Goal: Information Seeking & Learning: Learn about a topic

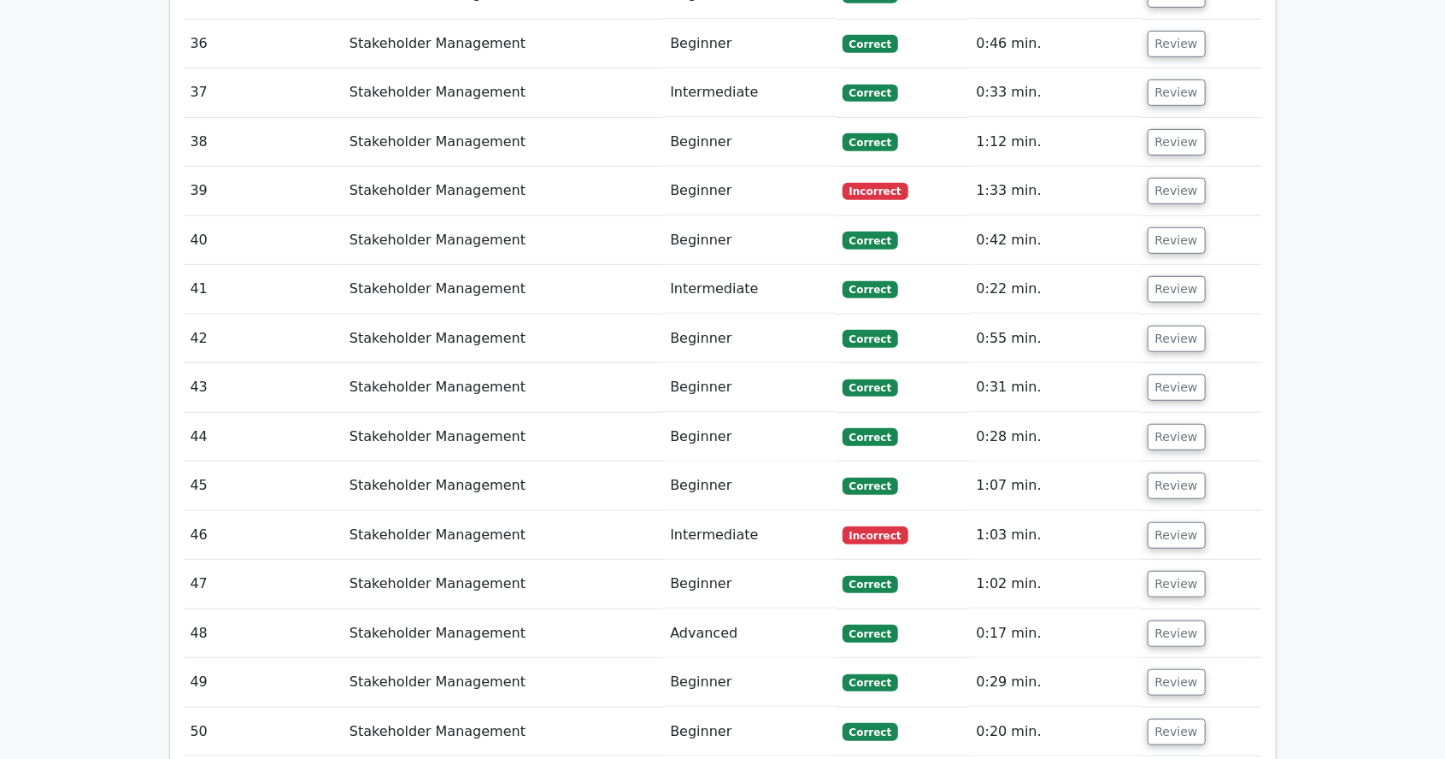
scroll to position [3802, 0]
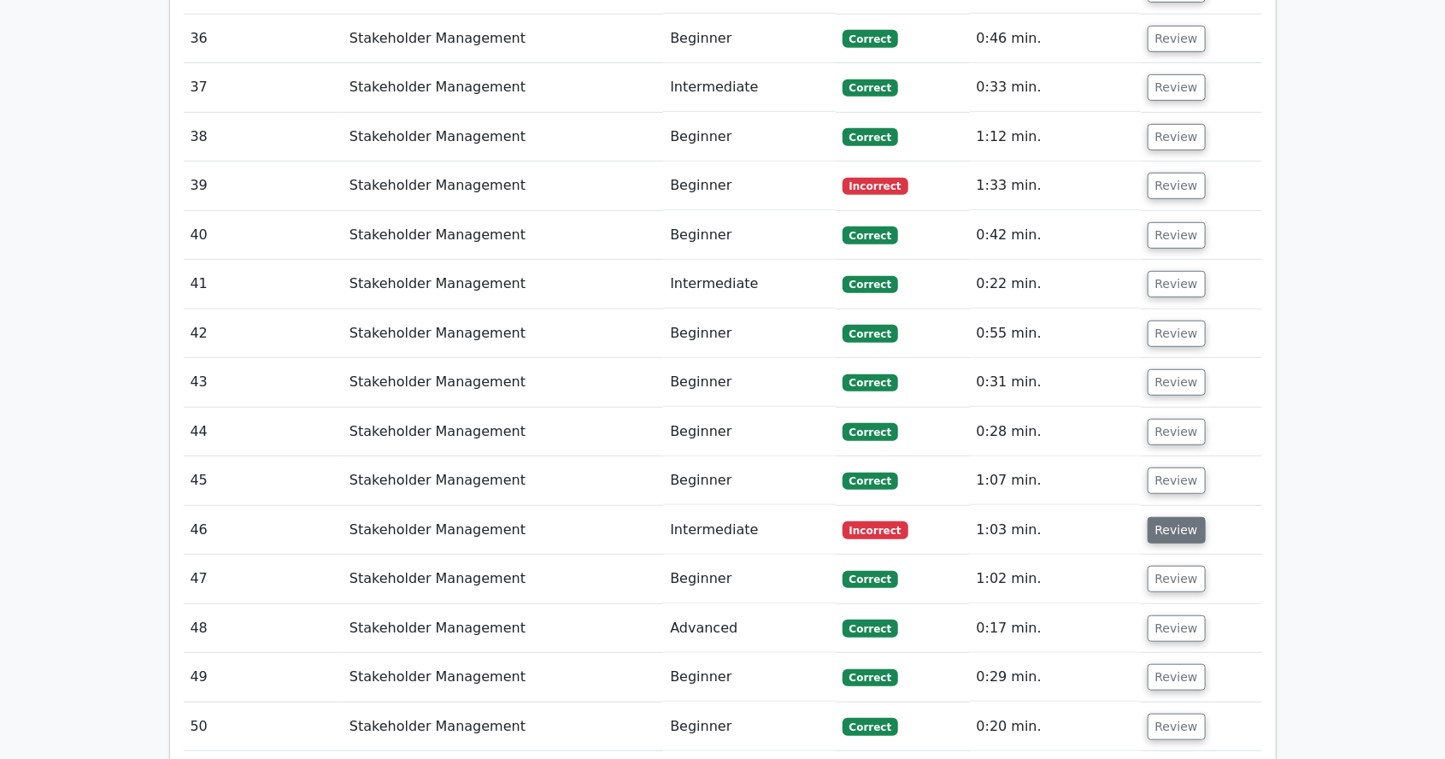
click at [1165, 517] on button "Review" at bounding box center [1176, 530] width 58 height 26
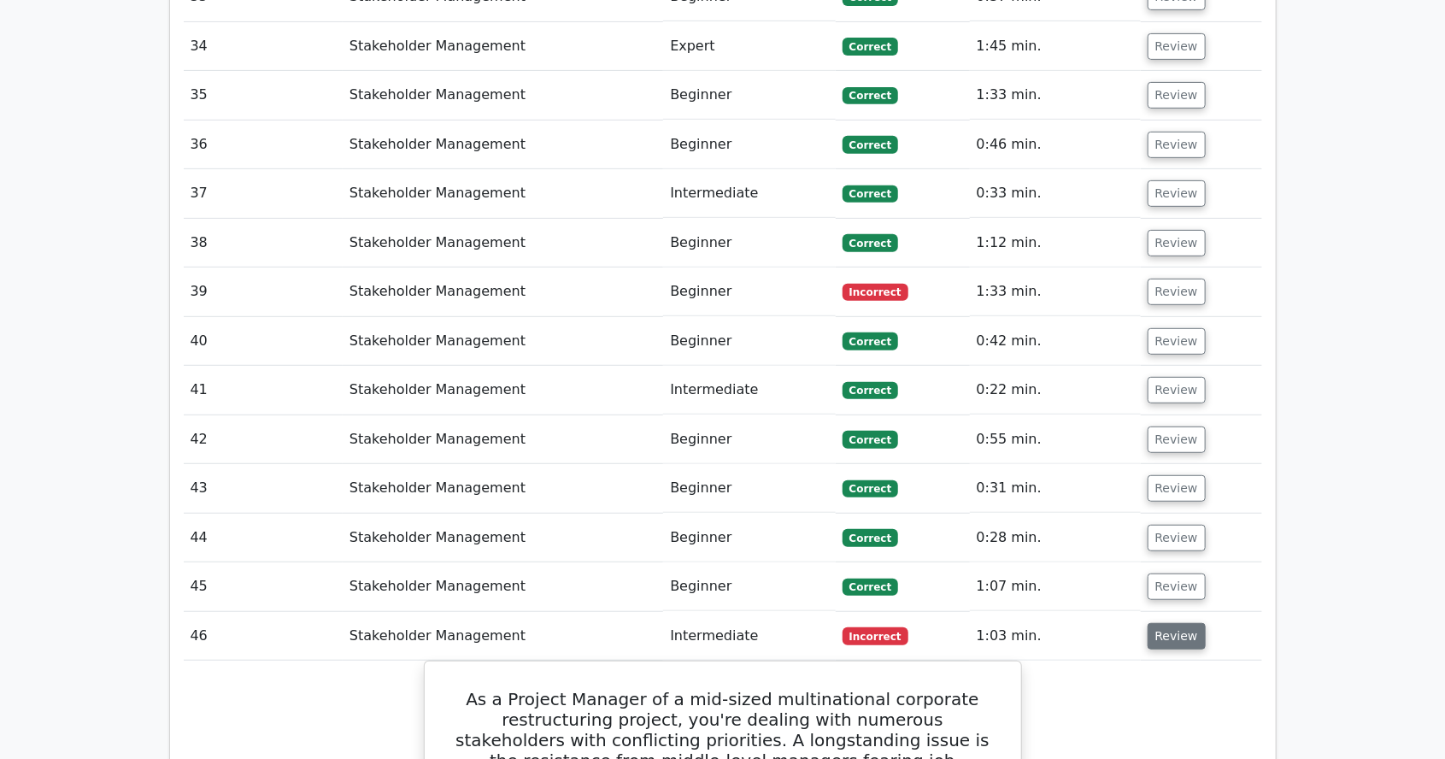
scroll to position [3693, 0]
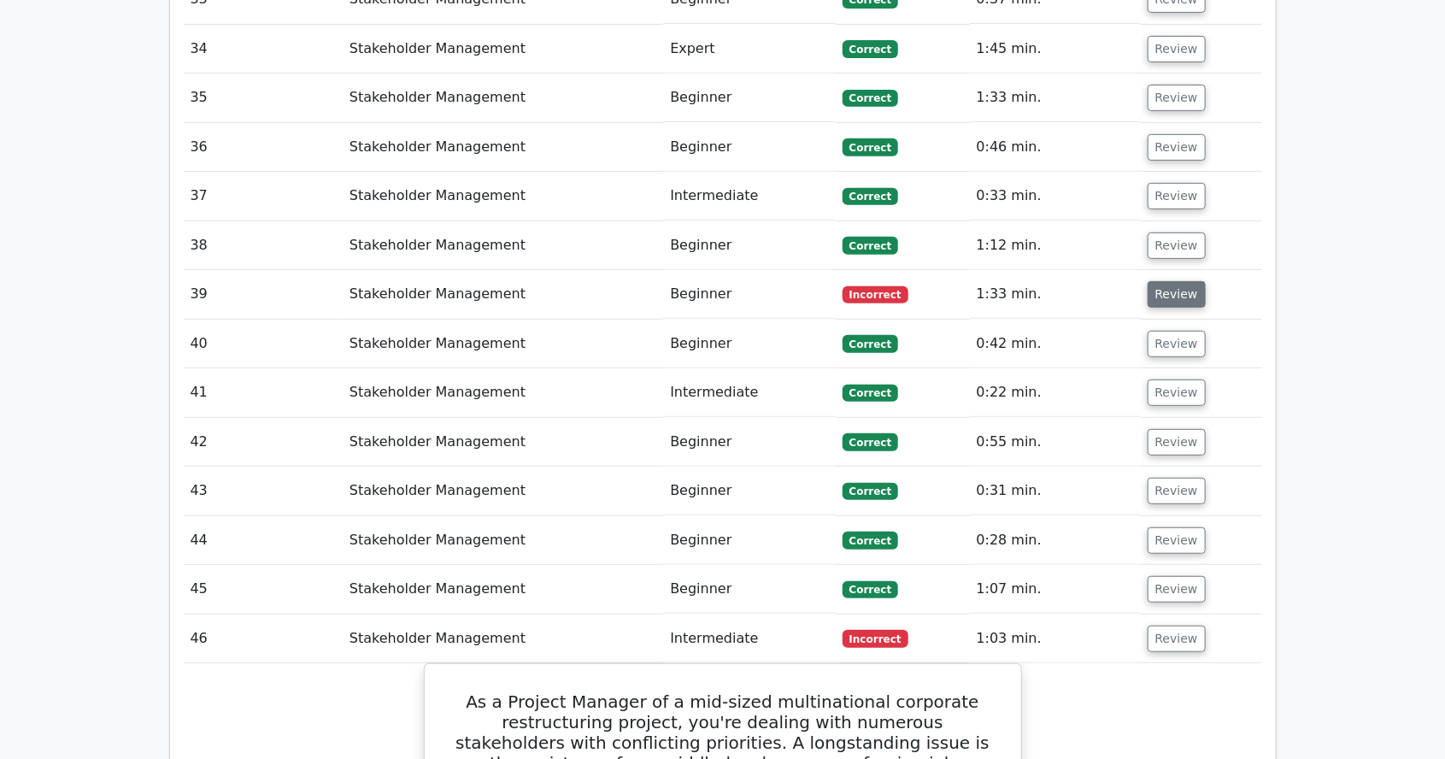
click at [1190, 281] on button "Review" at bounding box center [1176, 294] width 58 height 26
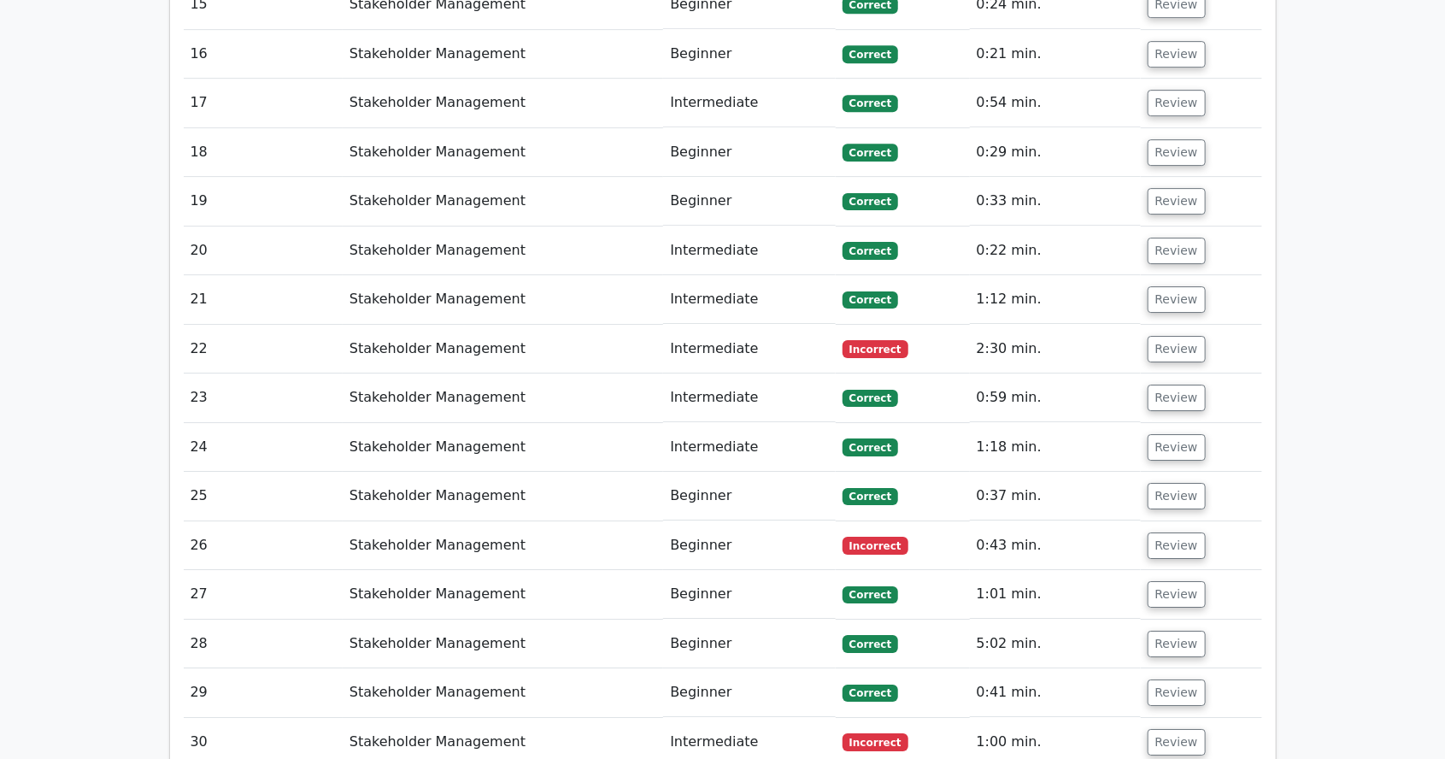
scroll to position [2802, 0]
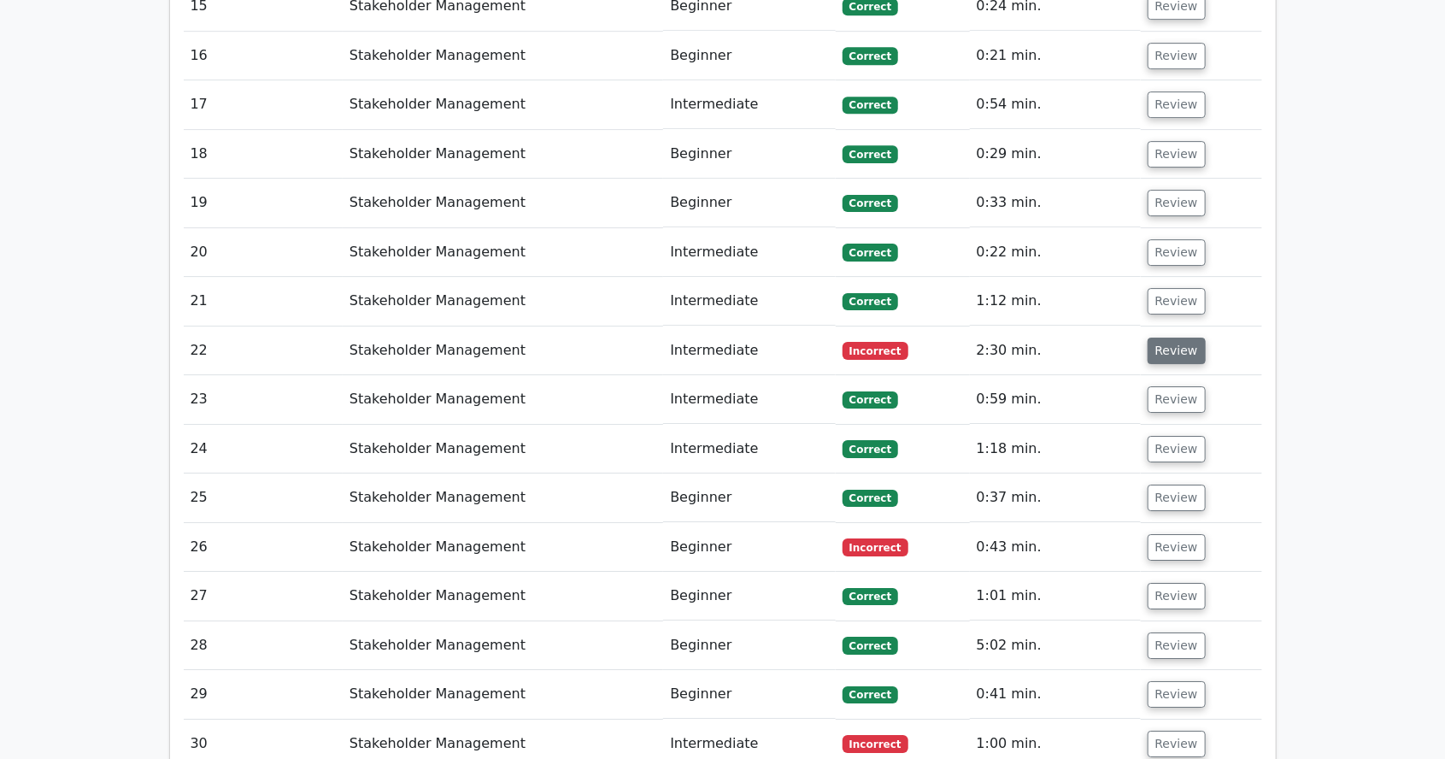
click at [1189, 337] on button "Review" at bounding box center [1176, 350] width 58 height 26
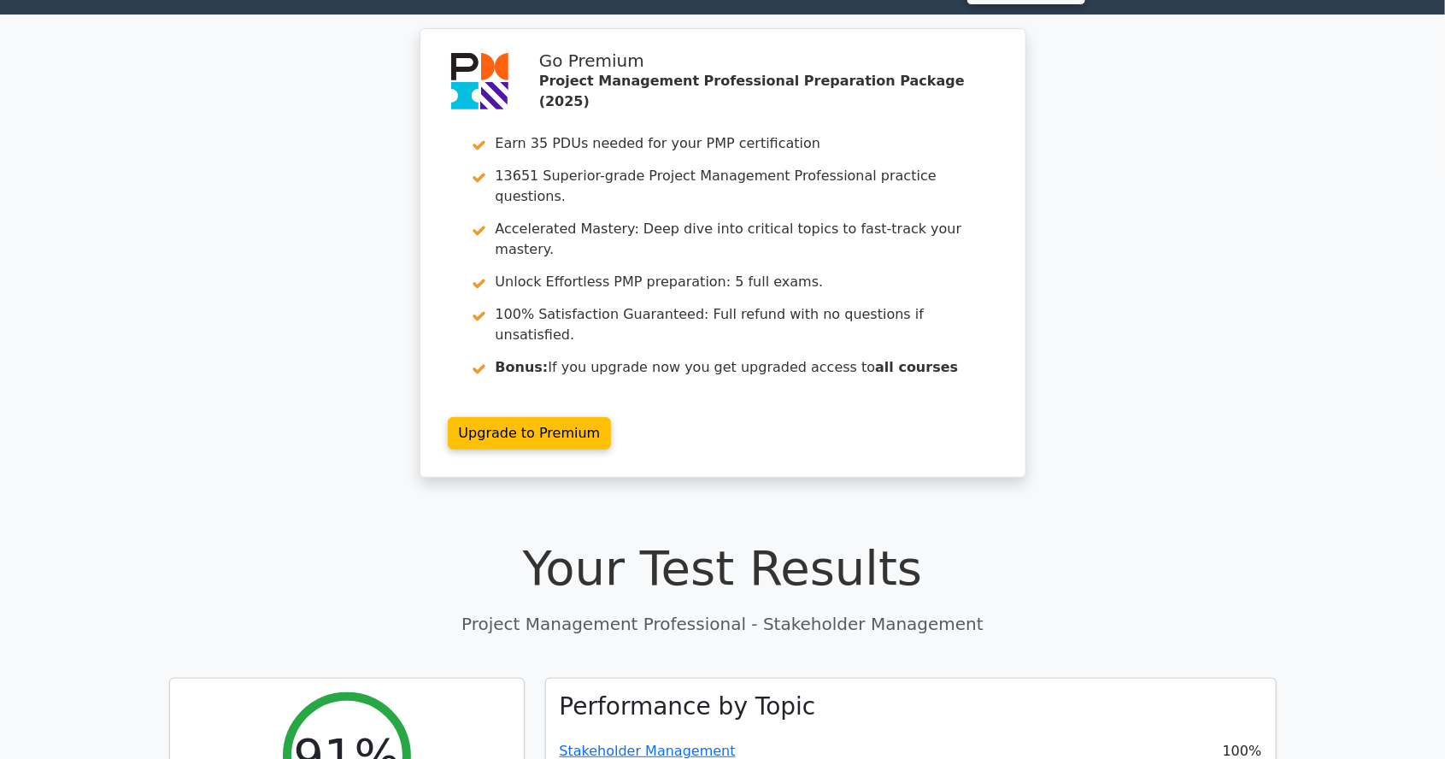
scroll to position [36, 0]
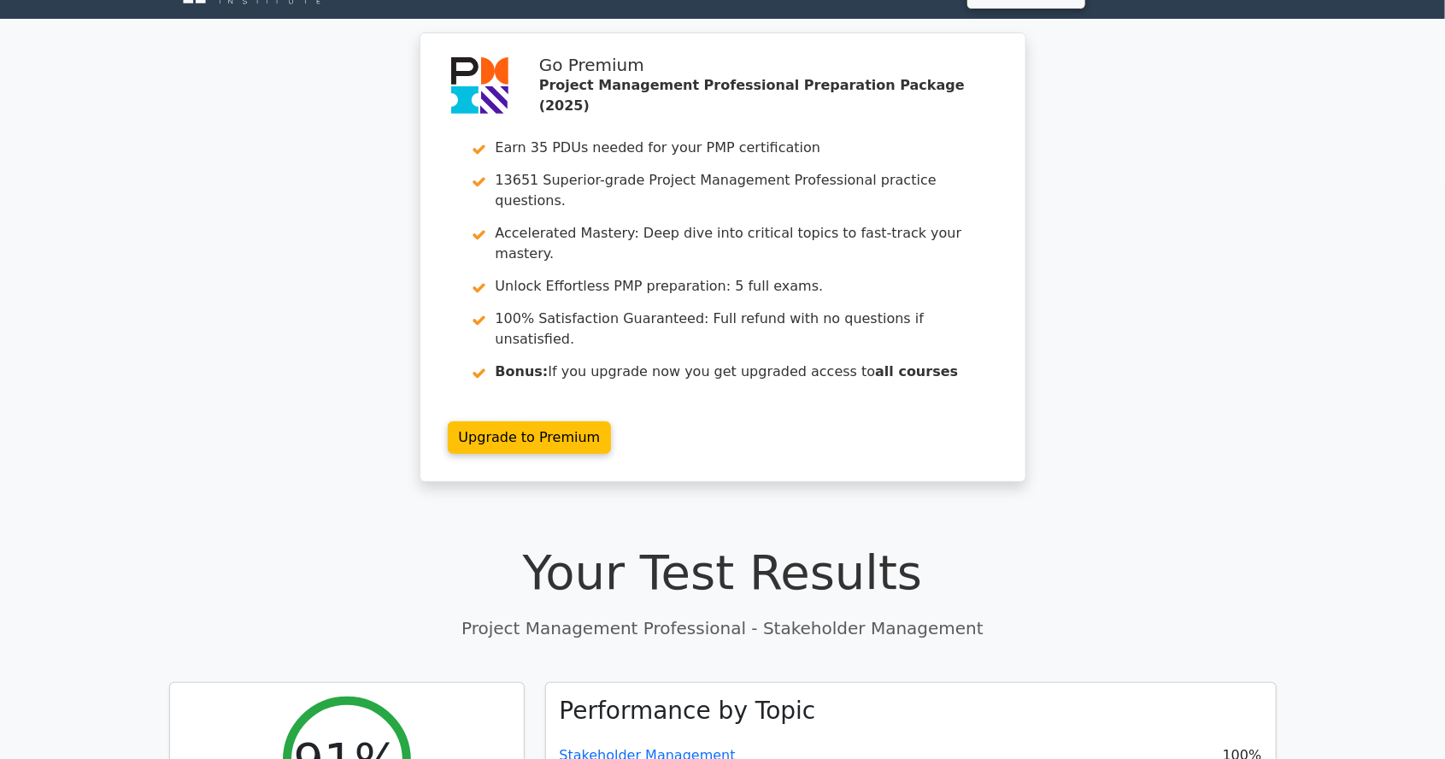
click at [1358, 336] on div "Go Premium Project Management Professional Preparation Package (2025) Earn 35 P…" at bounding box center [722, 267] width 1445 height 470
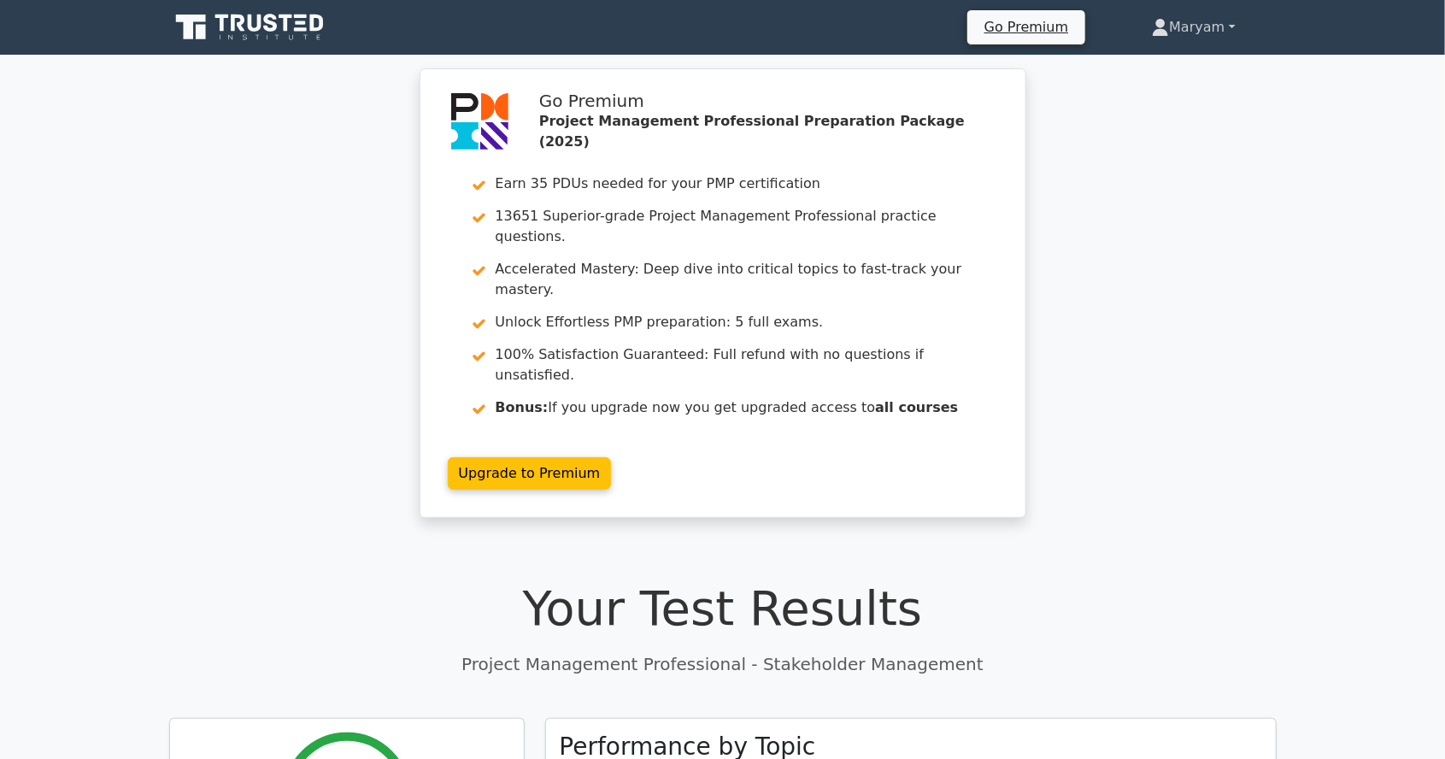
click at [1240, 34] on link "Maryam" at bounding box center [1193, 27] width 165 height 34
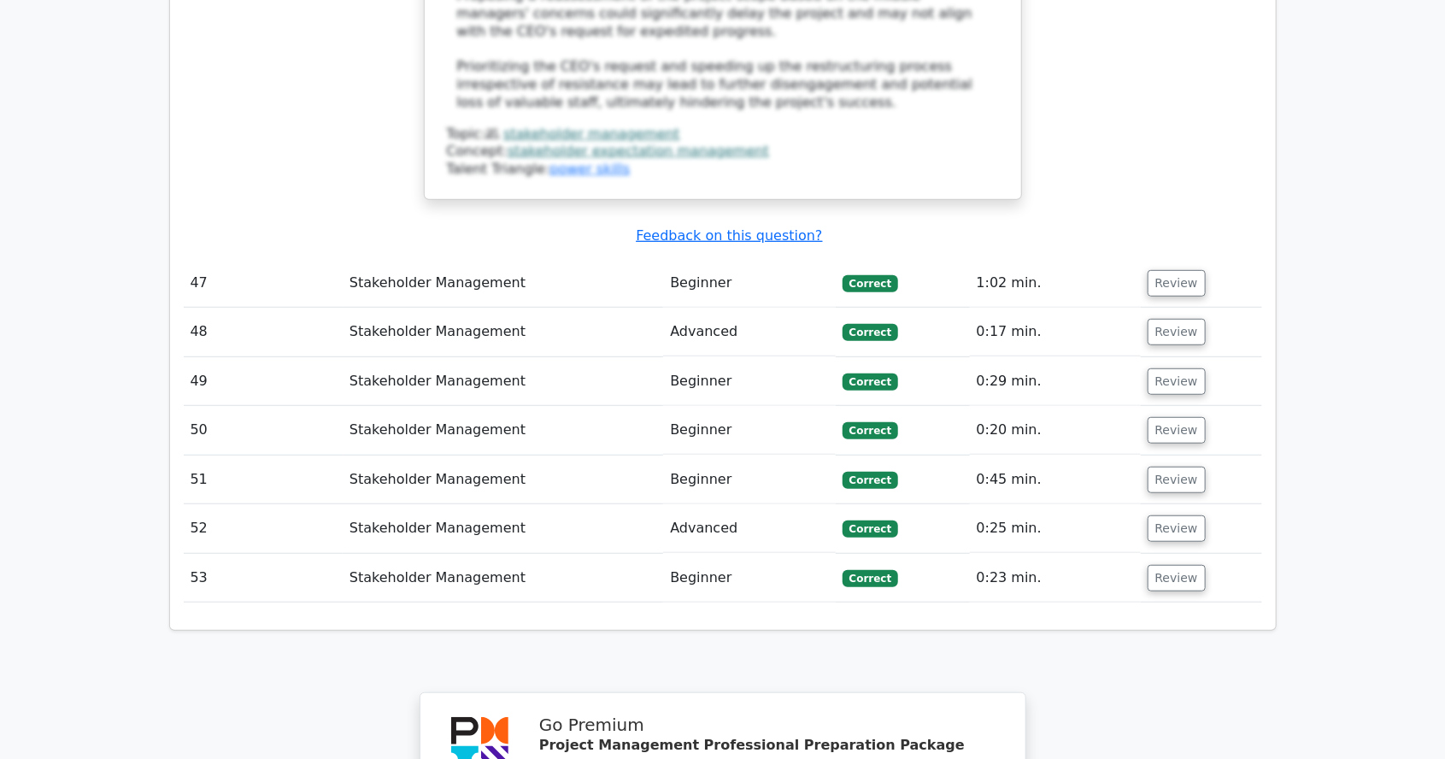
scroll to position [7421, 0]
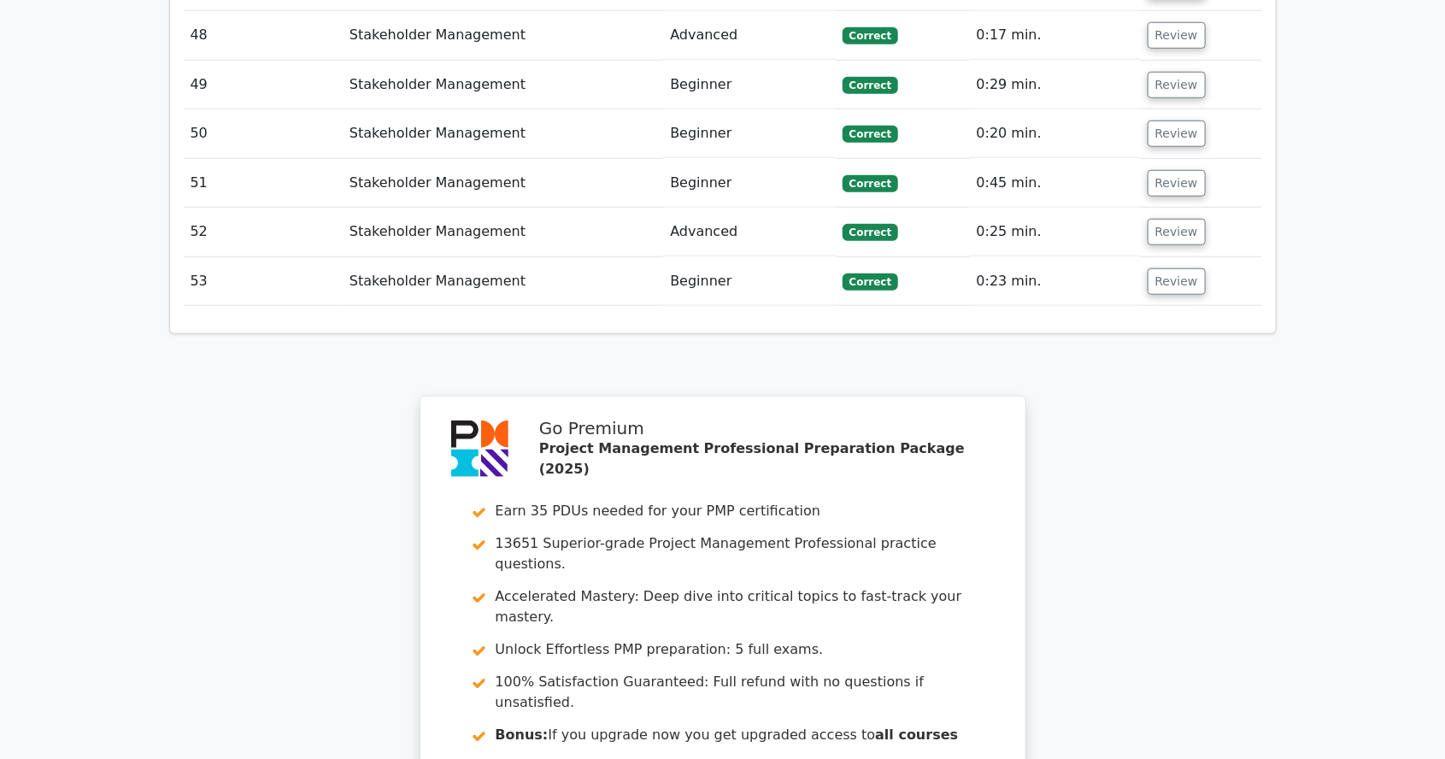
scroll to position [7499, 0]
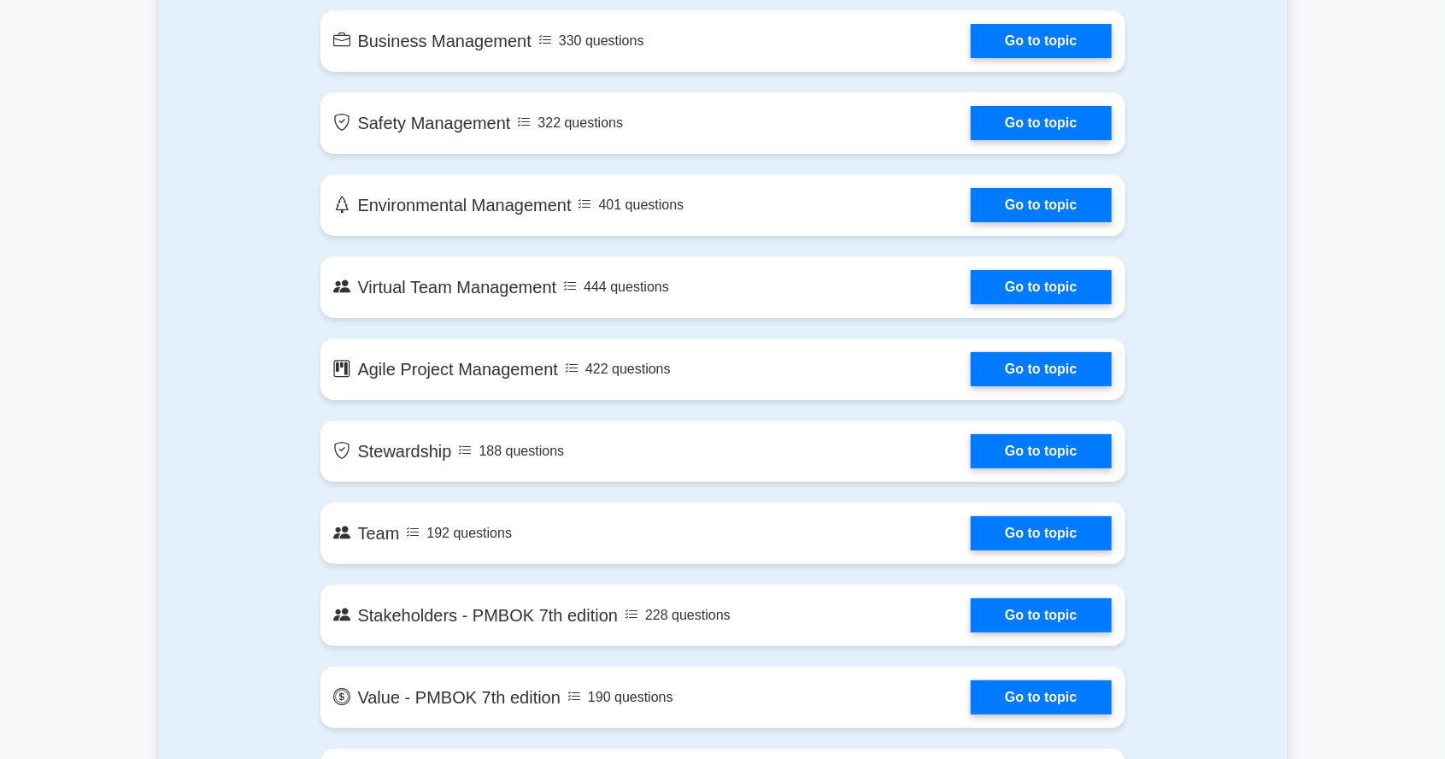
scroll to position [3322, 0]
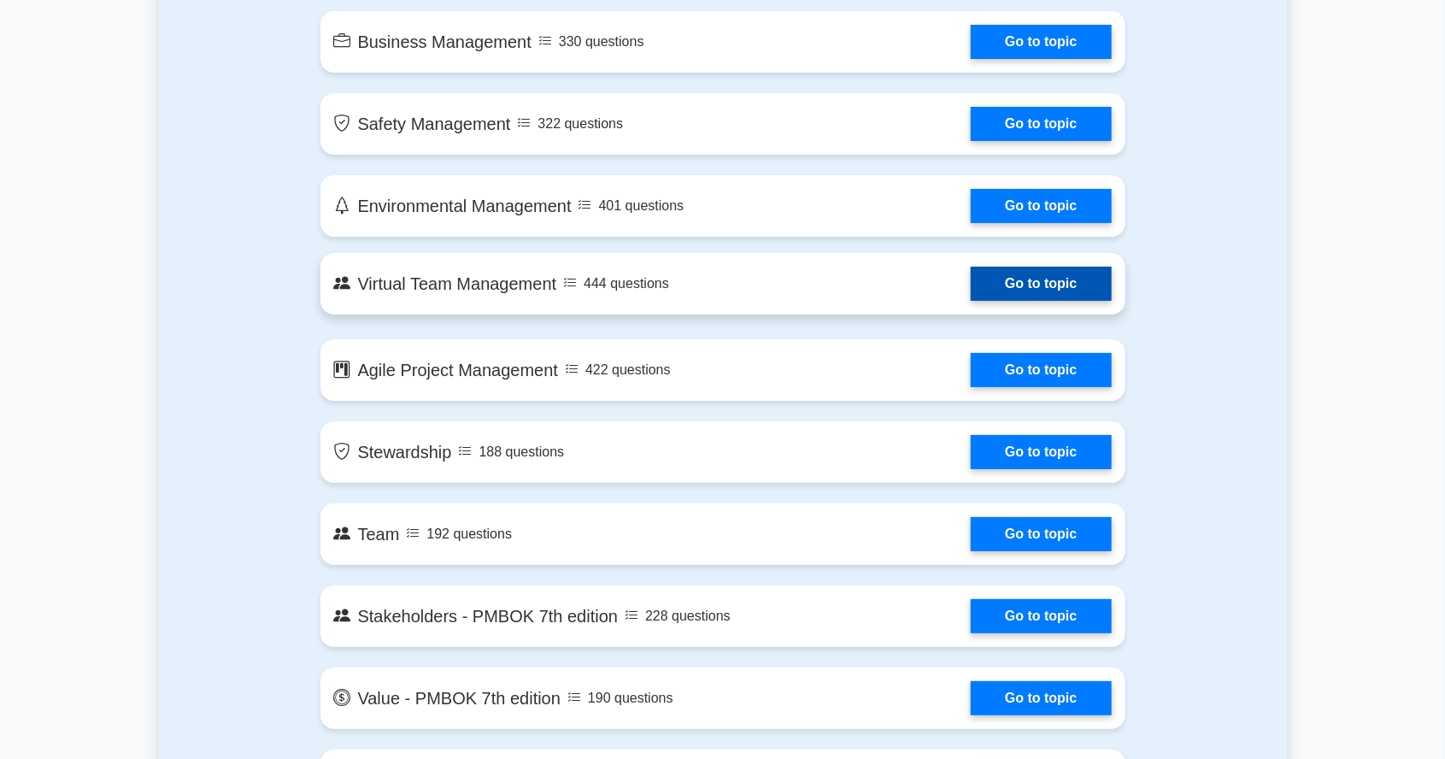
click at [1090, 294] on link "Go to topic" at bounding box center [1041, 284] width 140 height 34
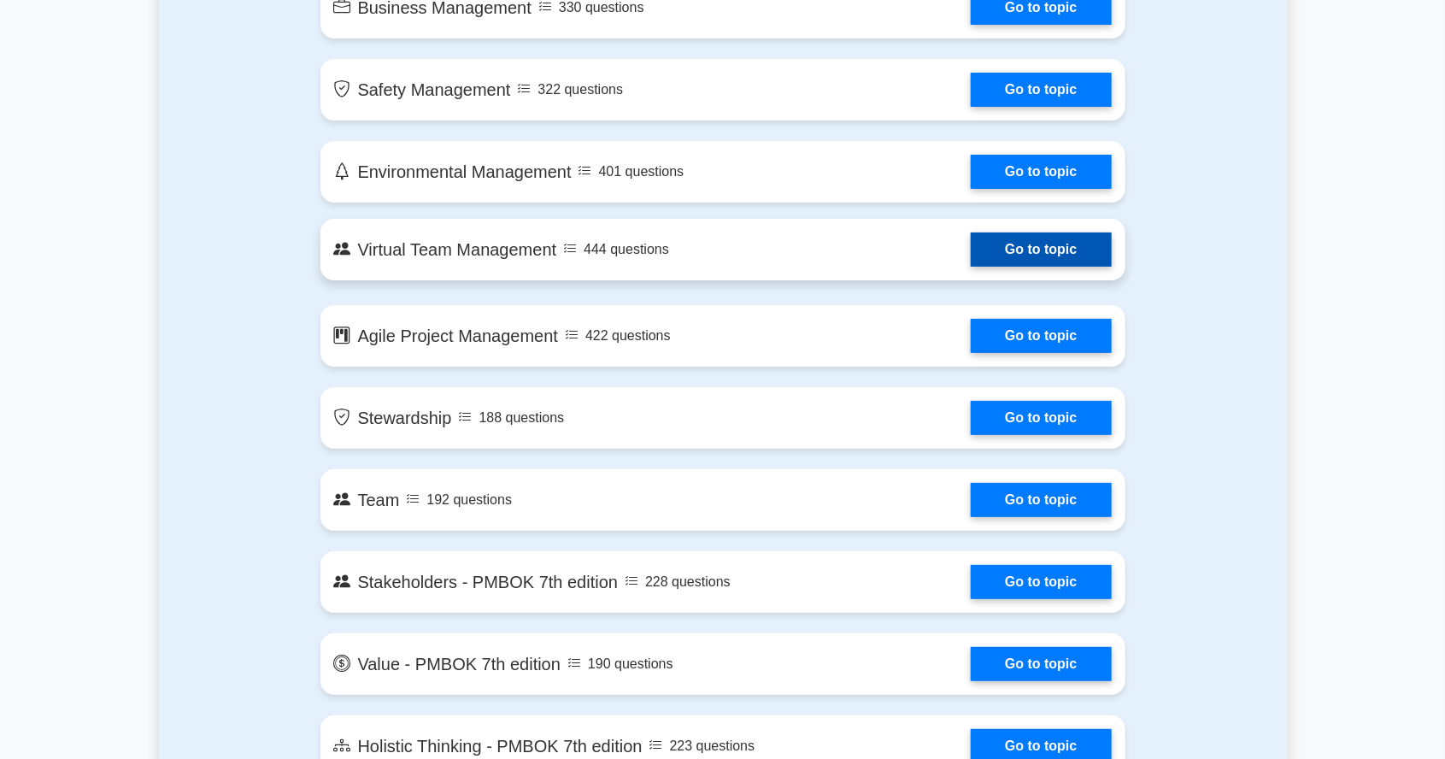
scroll to position [3404, 0]
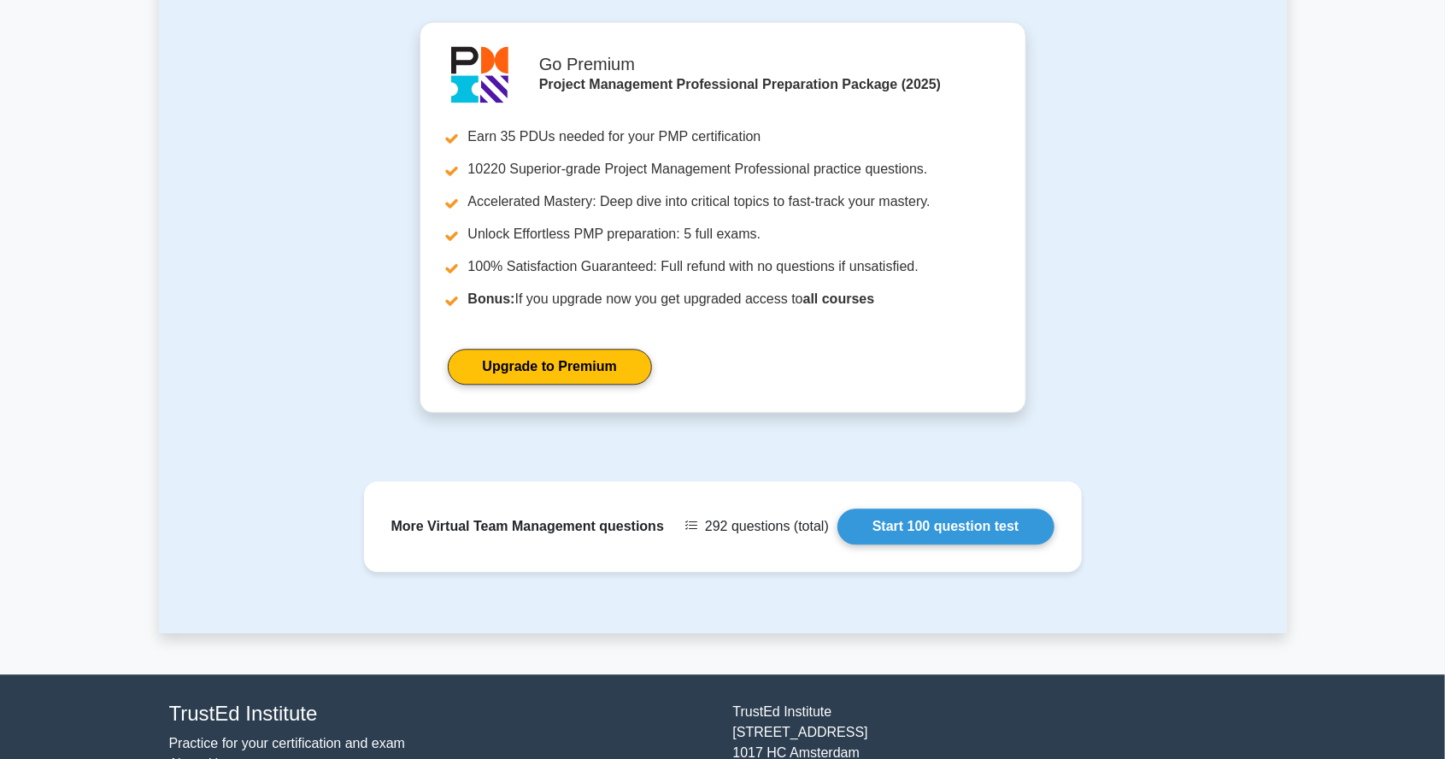
scroll to position [1969, 0]
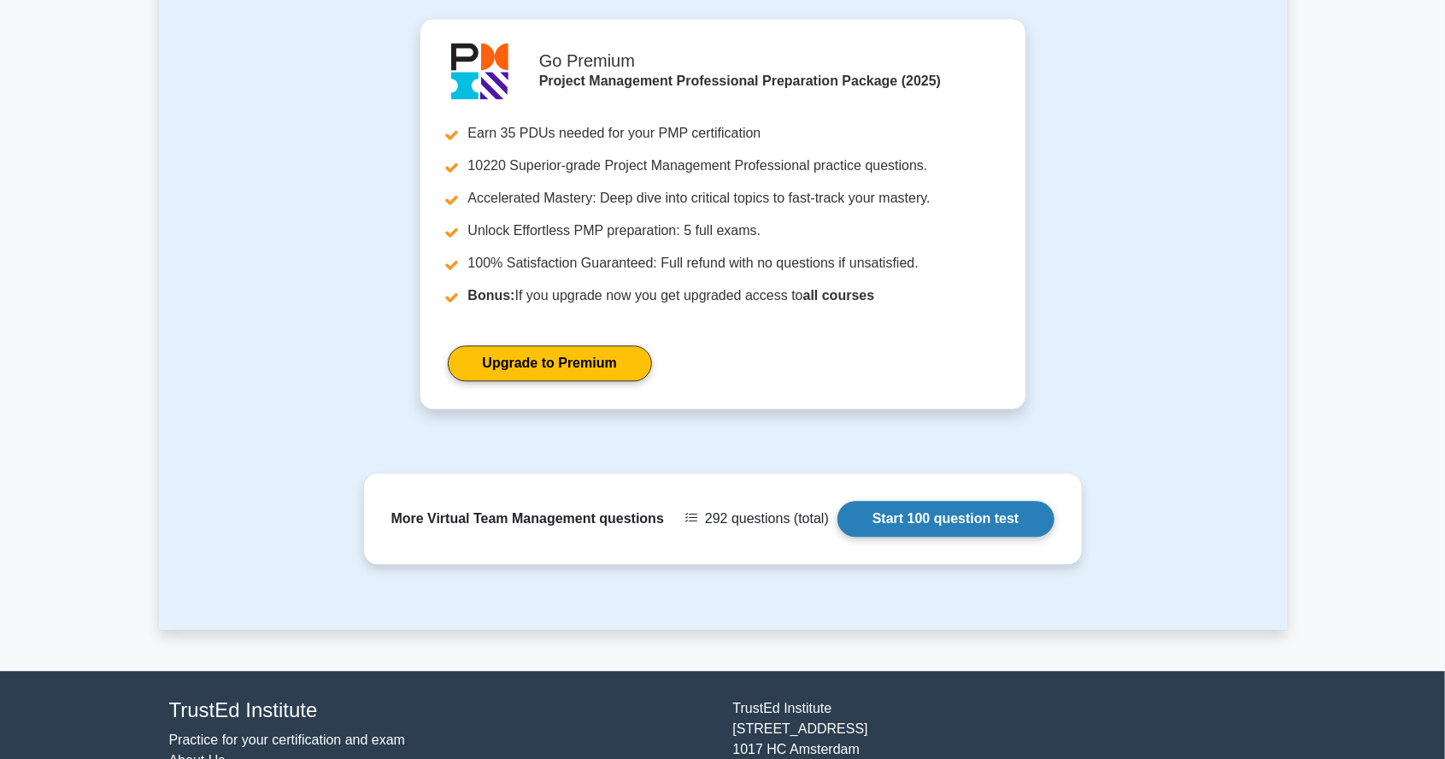
click at [1005, 537] on link "Start 100 question test" at bounding box center [945, 519] width 217 height 36
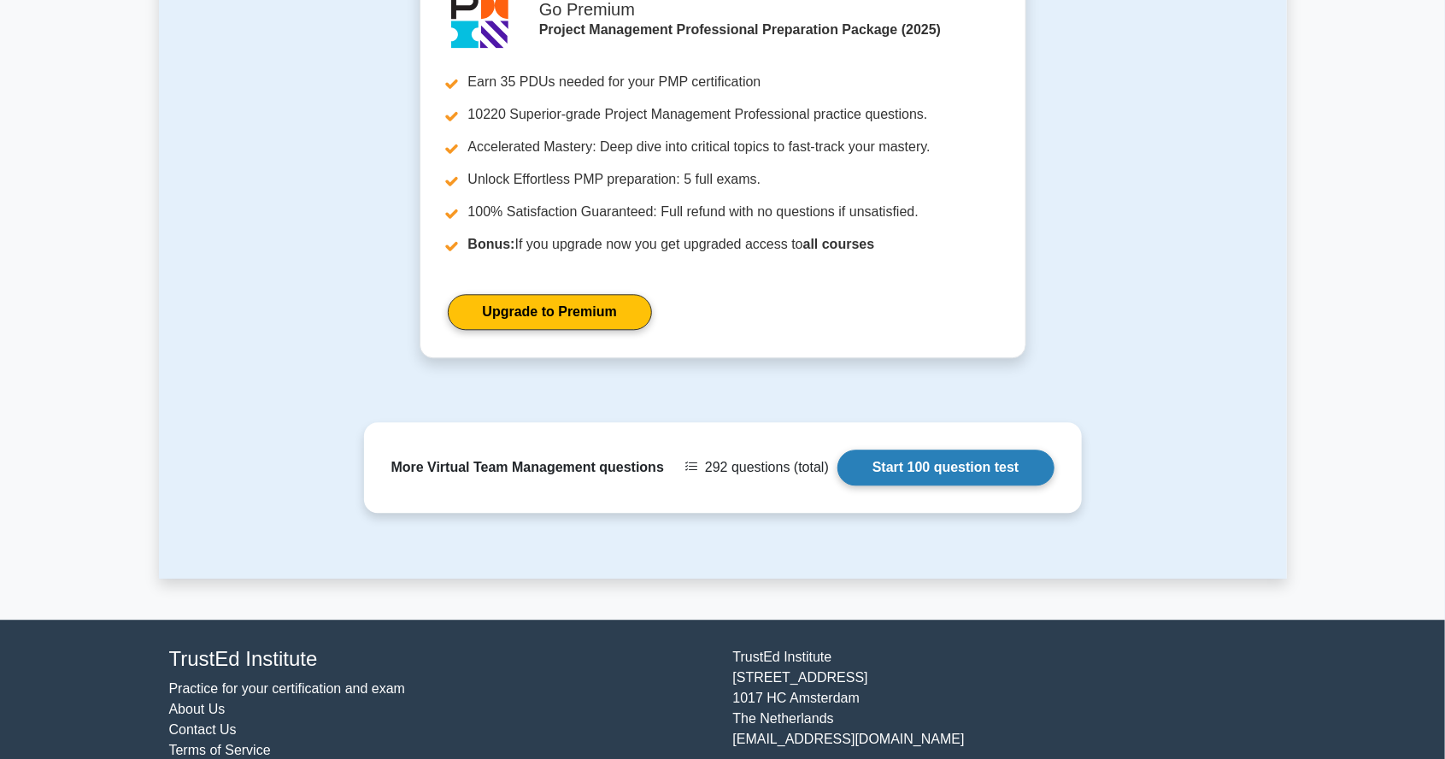
scroll to position [2051, 0]
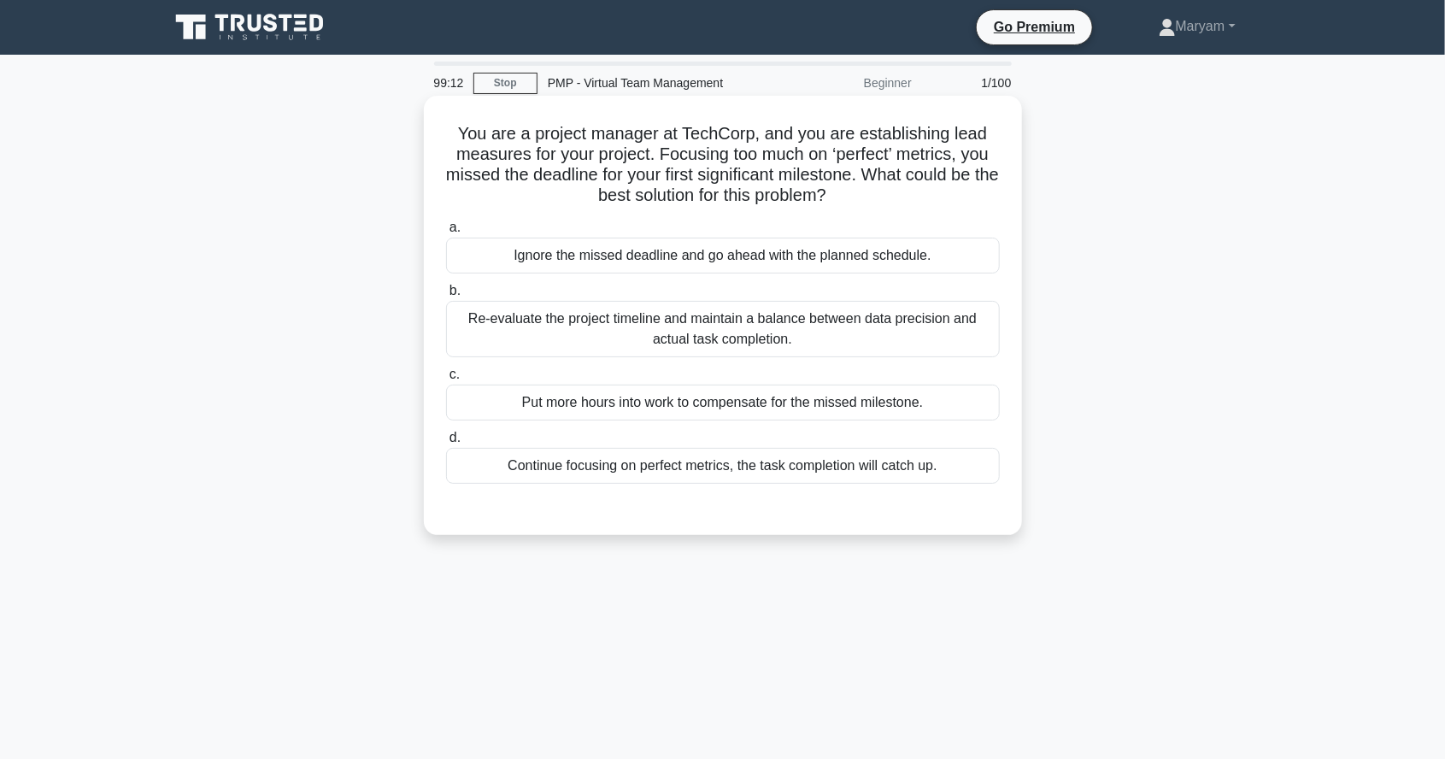
click at [974, 333] on div "Re-evaluate the project timeline and maintain a balance between data precision …" at bounding box center [723, 329] width 554 height 56
click at [446, 296] on input "b. Re-evaluate the project timeline and maintain a balance between data precisi…" at bounding box center [446, 290] width 0 height 11
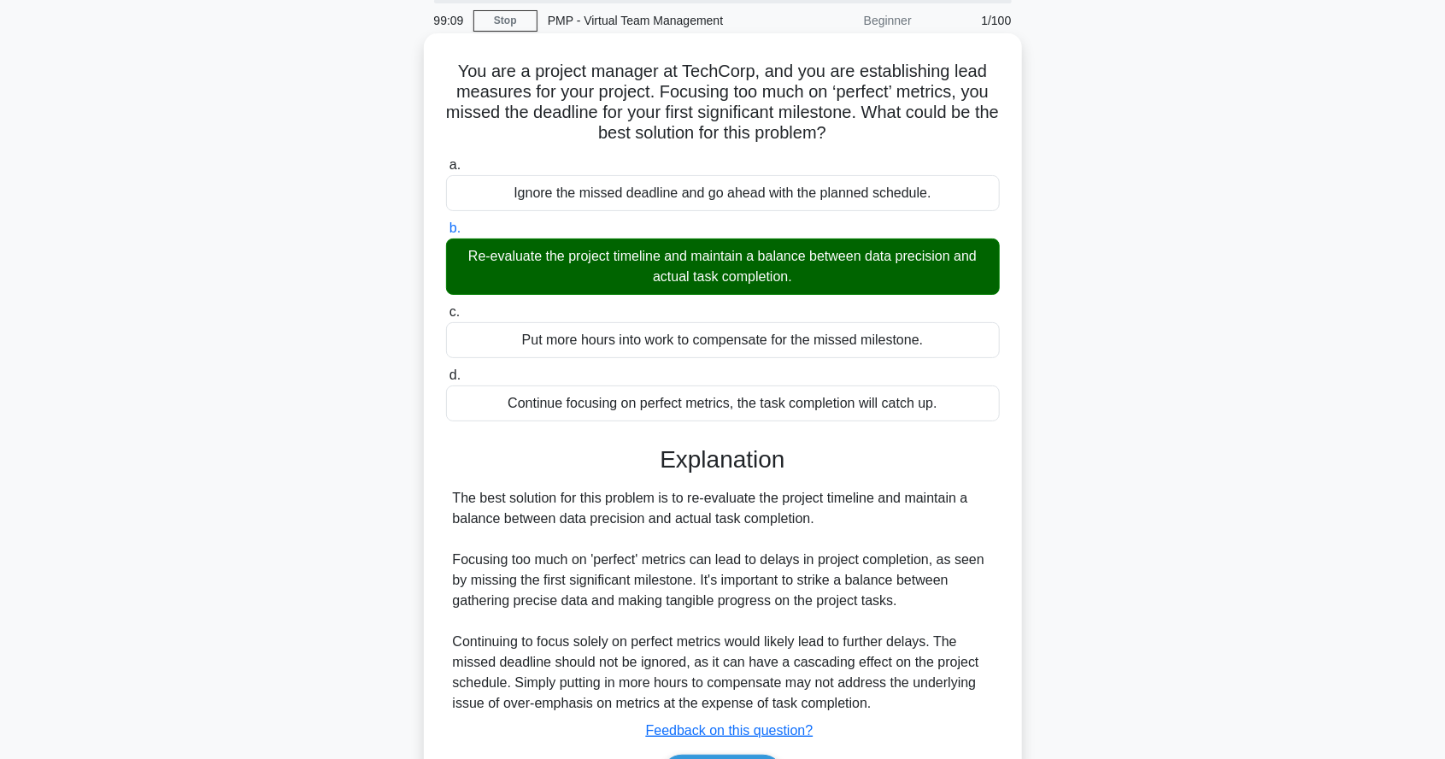
scroll to position [85, 0]
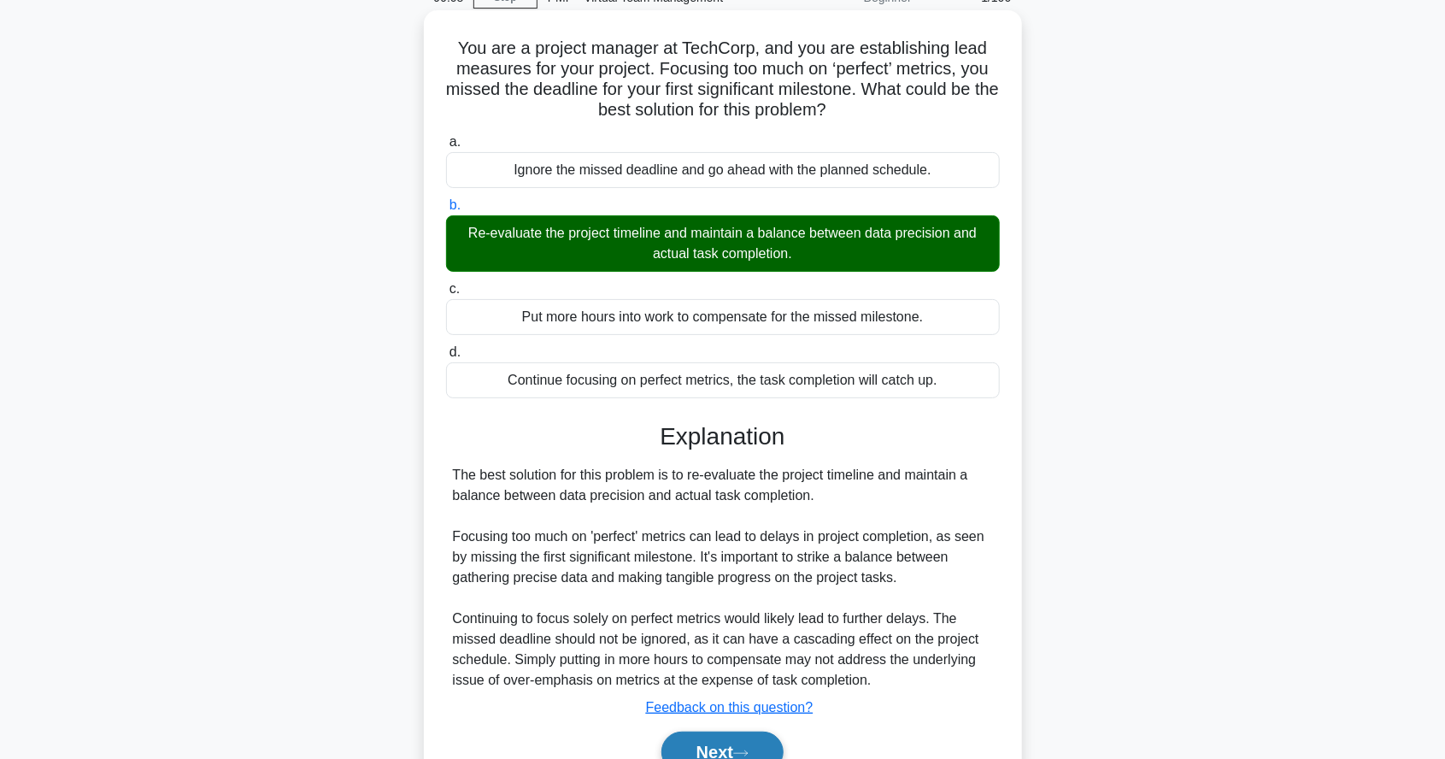
click at [733, 758] on button "Next" at bounding box center [722, 751] width 122 height 41
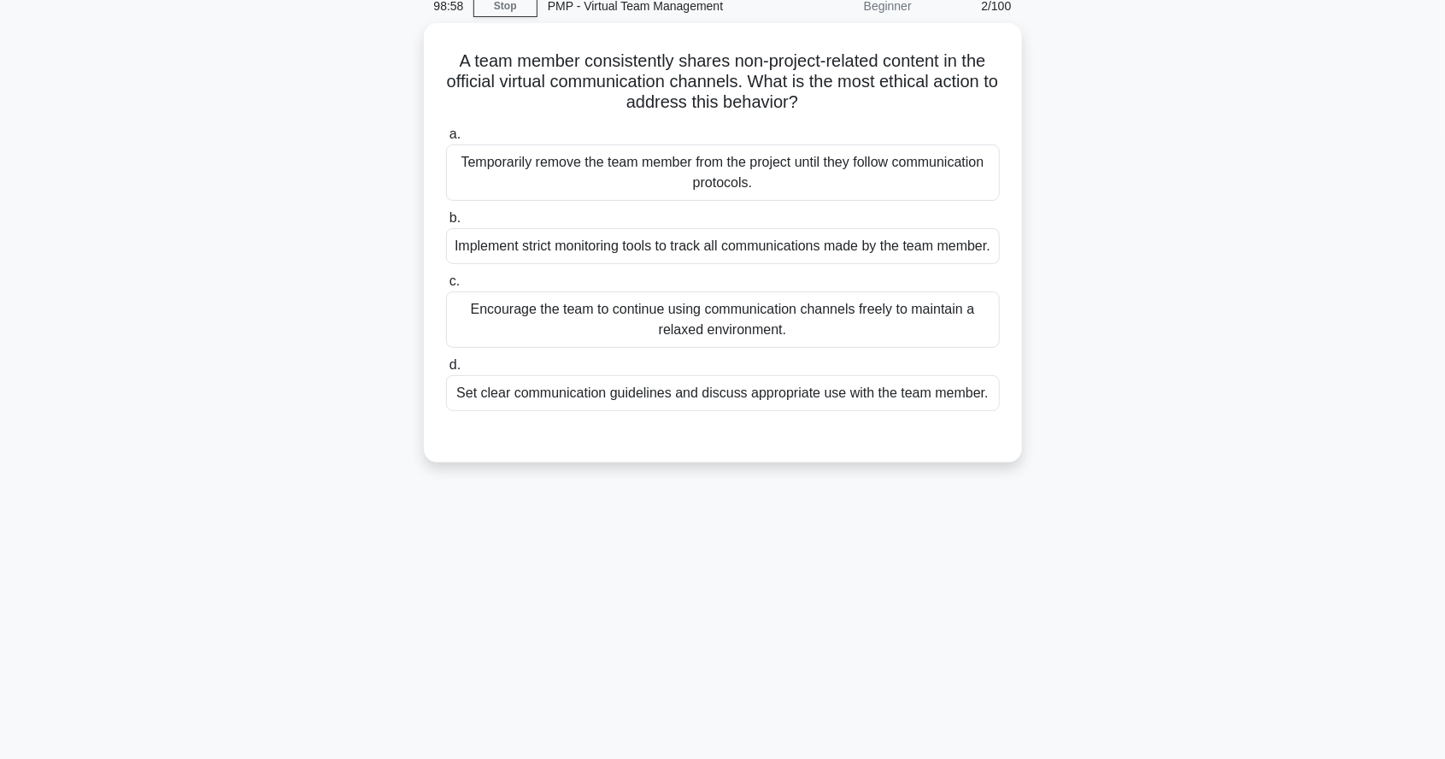
scroll to position [77, 0]
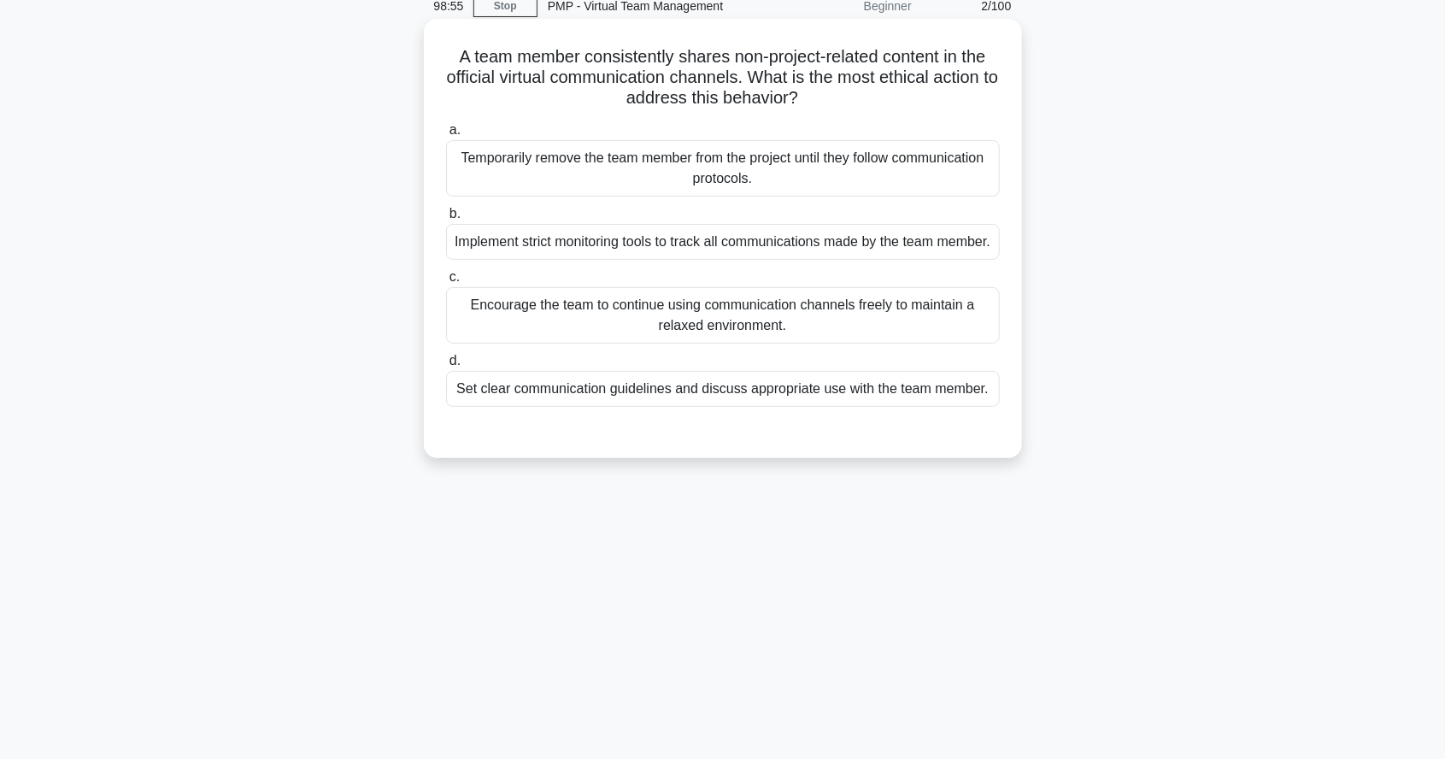
click at [962, 343] on div "Encourage the team to continue using communication channels freely to maintain …" at bounding box center [723, 315] width 554 height 56
click at [446, 283] on input "c. Encourage the team to continue using communication channels freely to mainta…" at bounding box center [446, 277] width 0 height 11
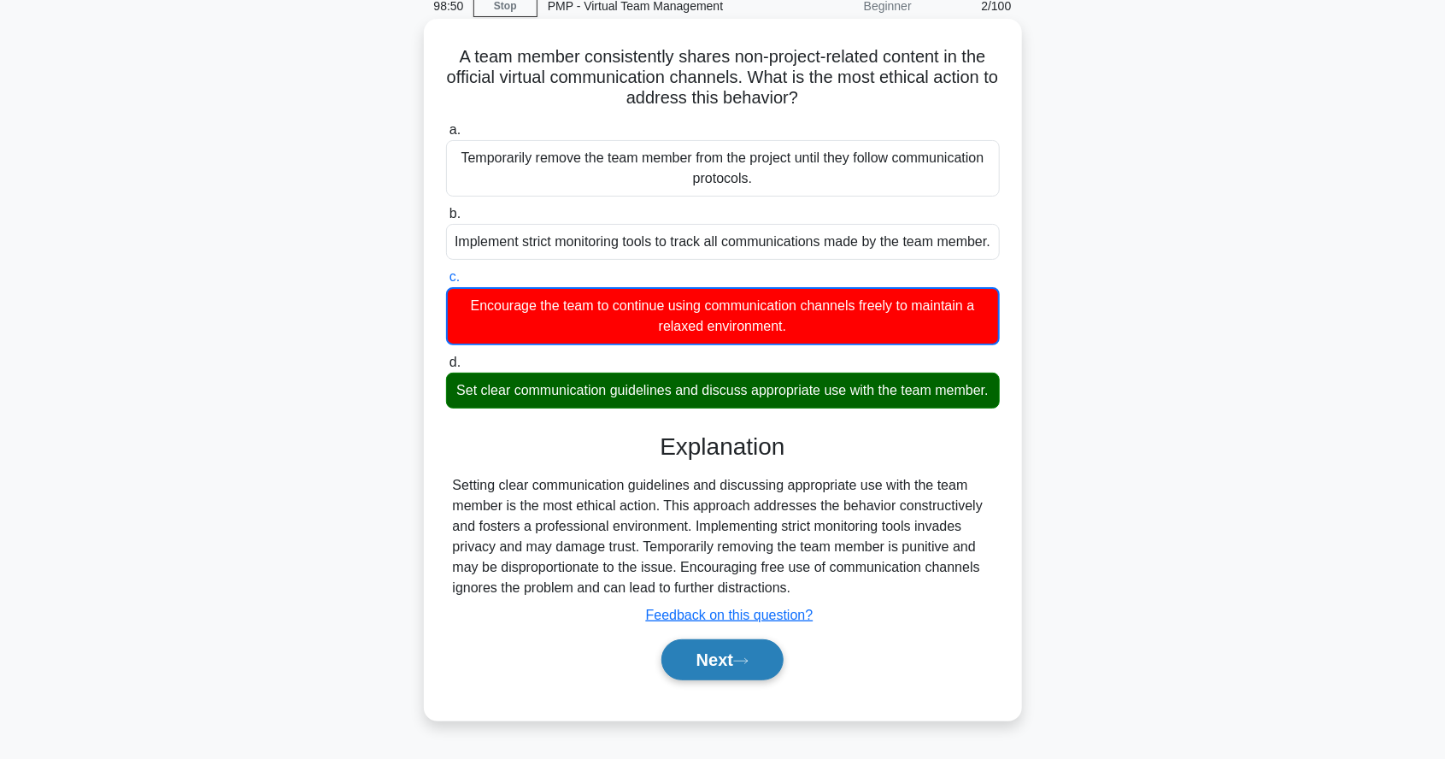
click at [715, 680] on button "Next" at bounding box center [722, 659] width 122 height 41
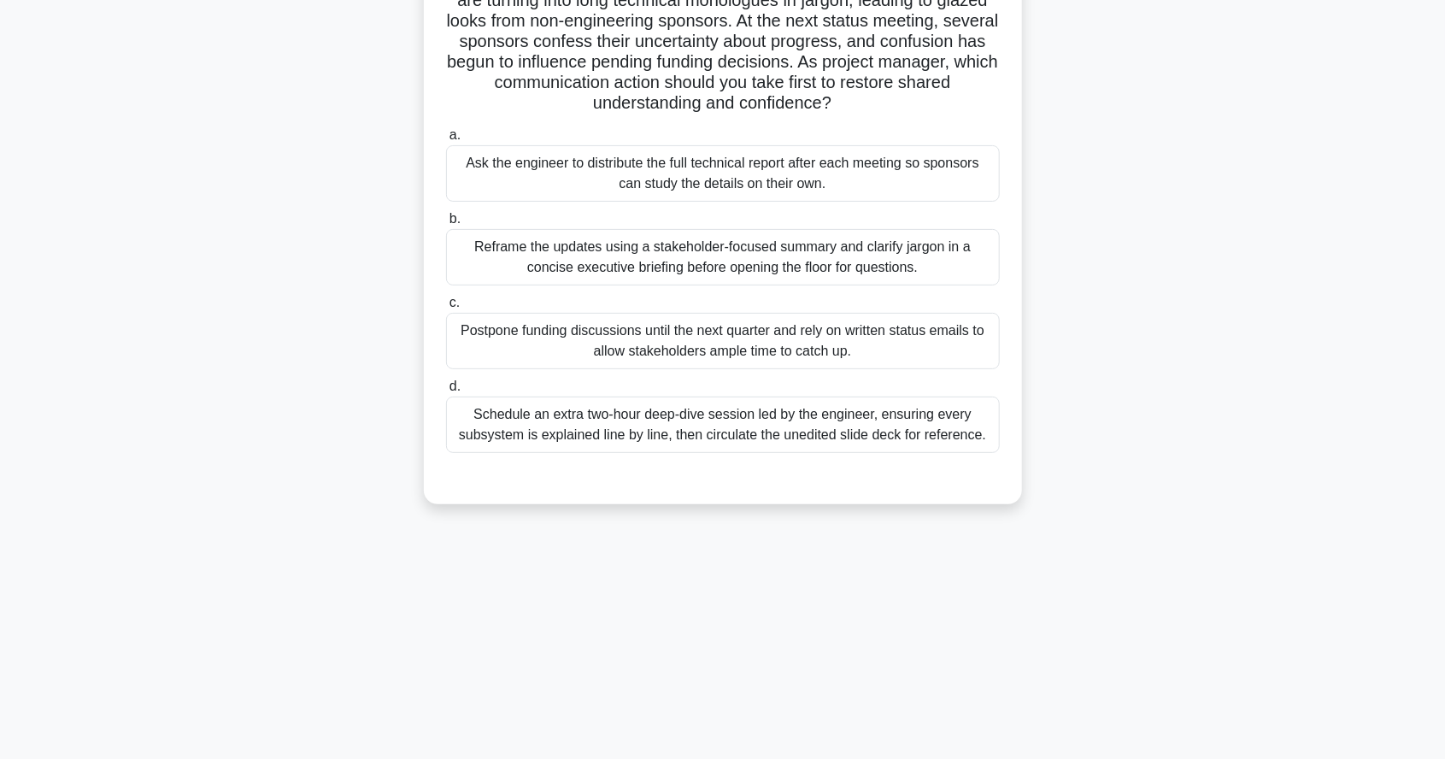
scroll to position [157, 0]
click at [926, 271] on div "Reframe the updates using a stakeholder-focused summary and clarify jargon in a…" at bounding box center [723, 254] width 554 height 56
click at [446, 221] on input "b. Reframe the updates using a stakeholder-focused summary and clarify jargon i…" at bounding box center [446, 215] width 0 height 11
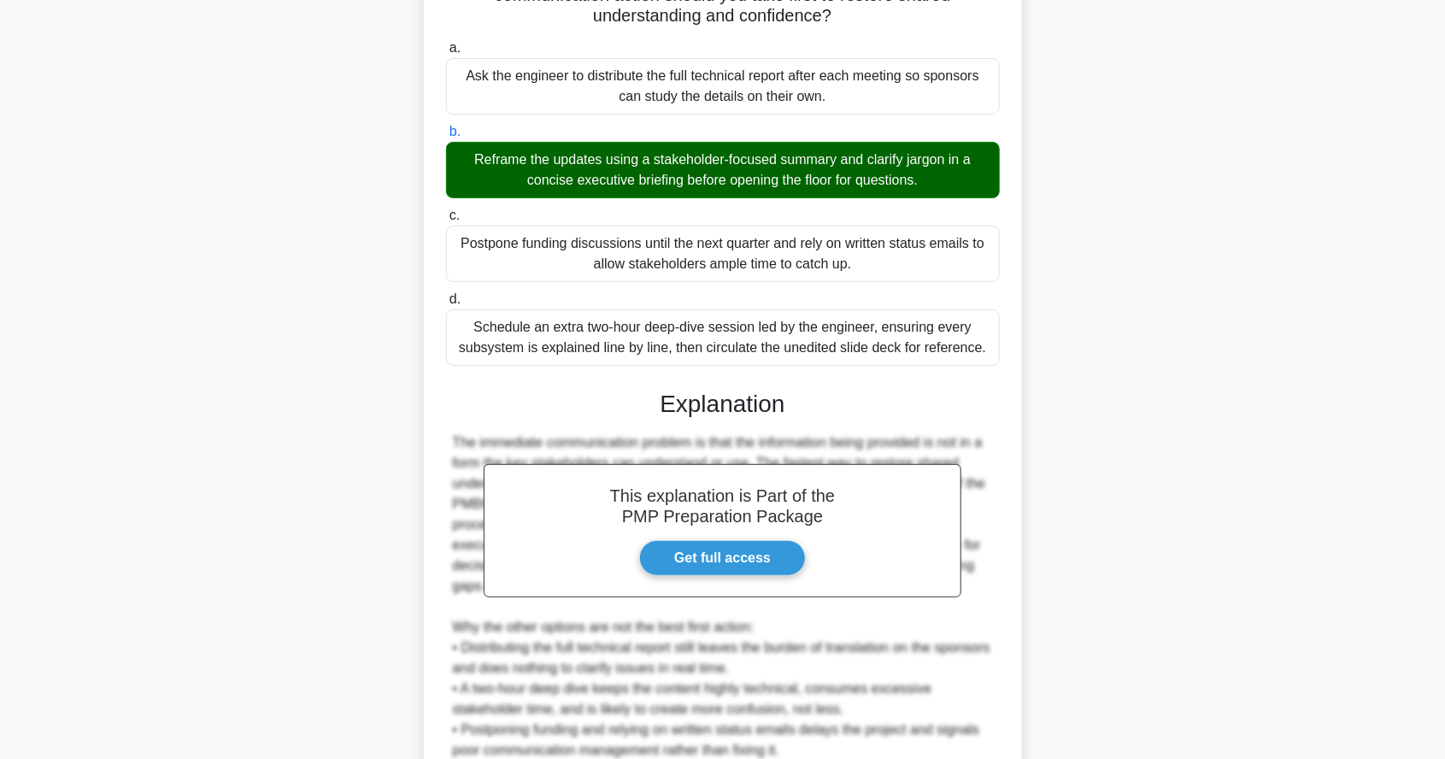
scroll to position [311, 0]
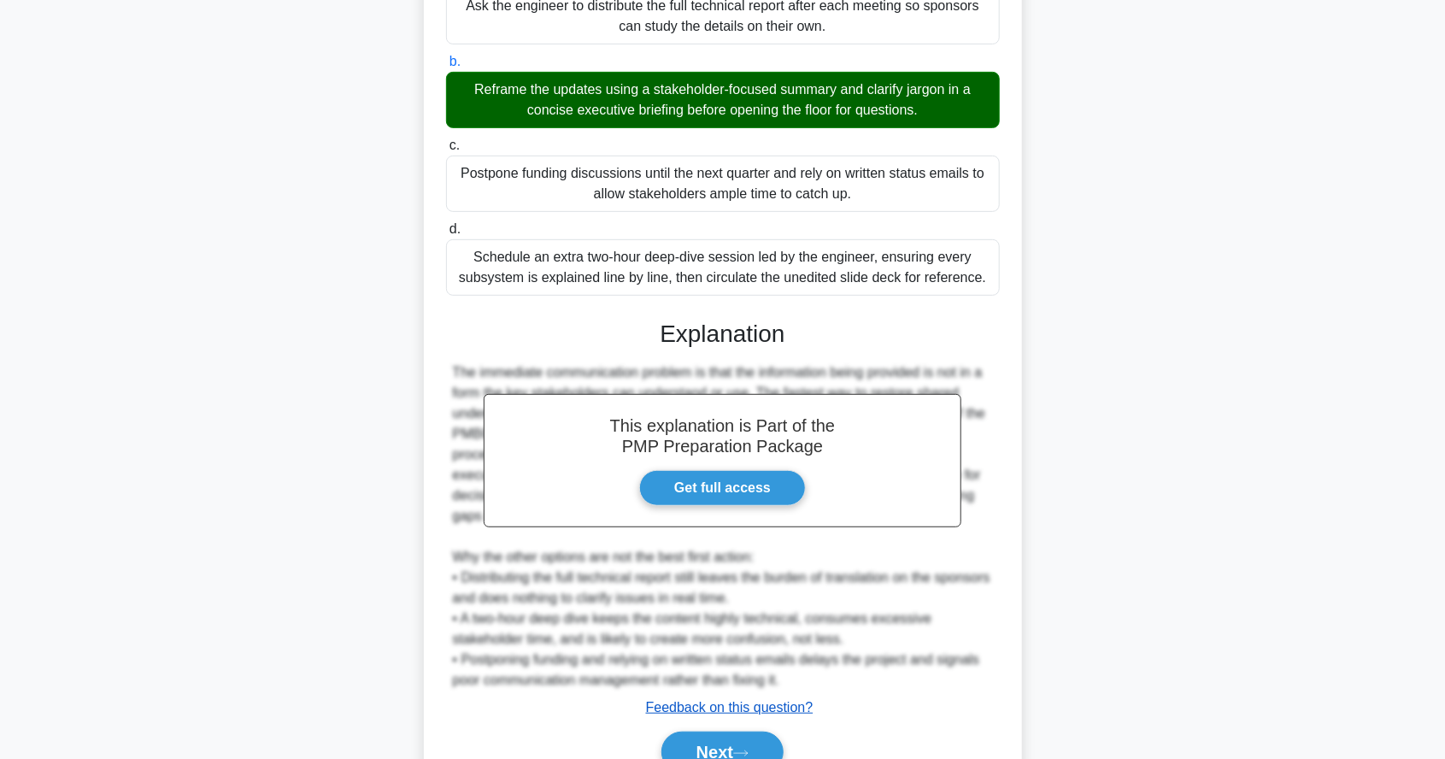
click at [747, 709] on u "Feedback on this question?" at bounding box center [729, 707] width 167 height 15
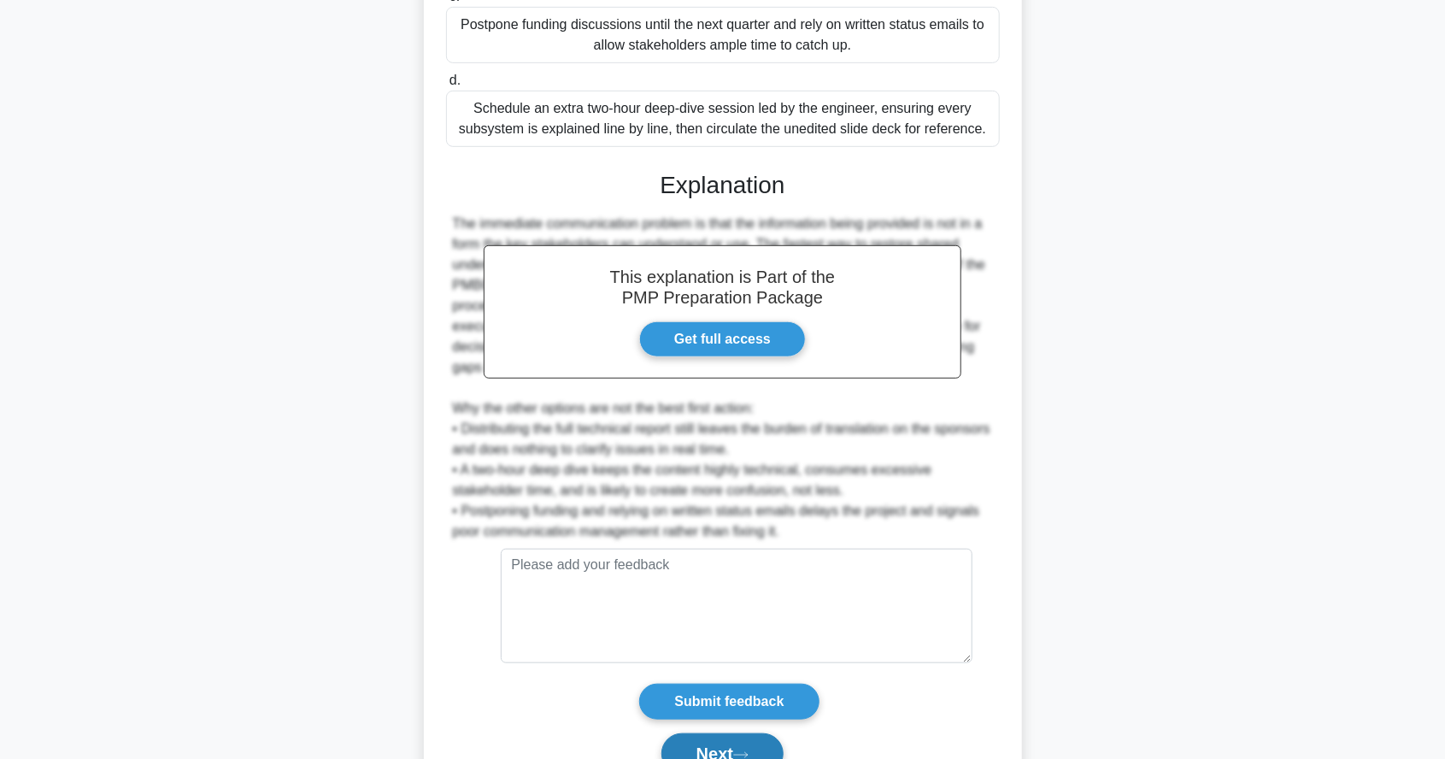
click at [734, 748] on button "Next" at bounding box center [722, 753] width 122 height 41
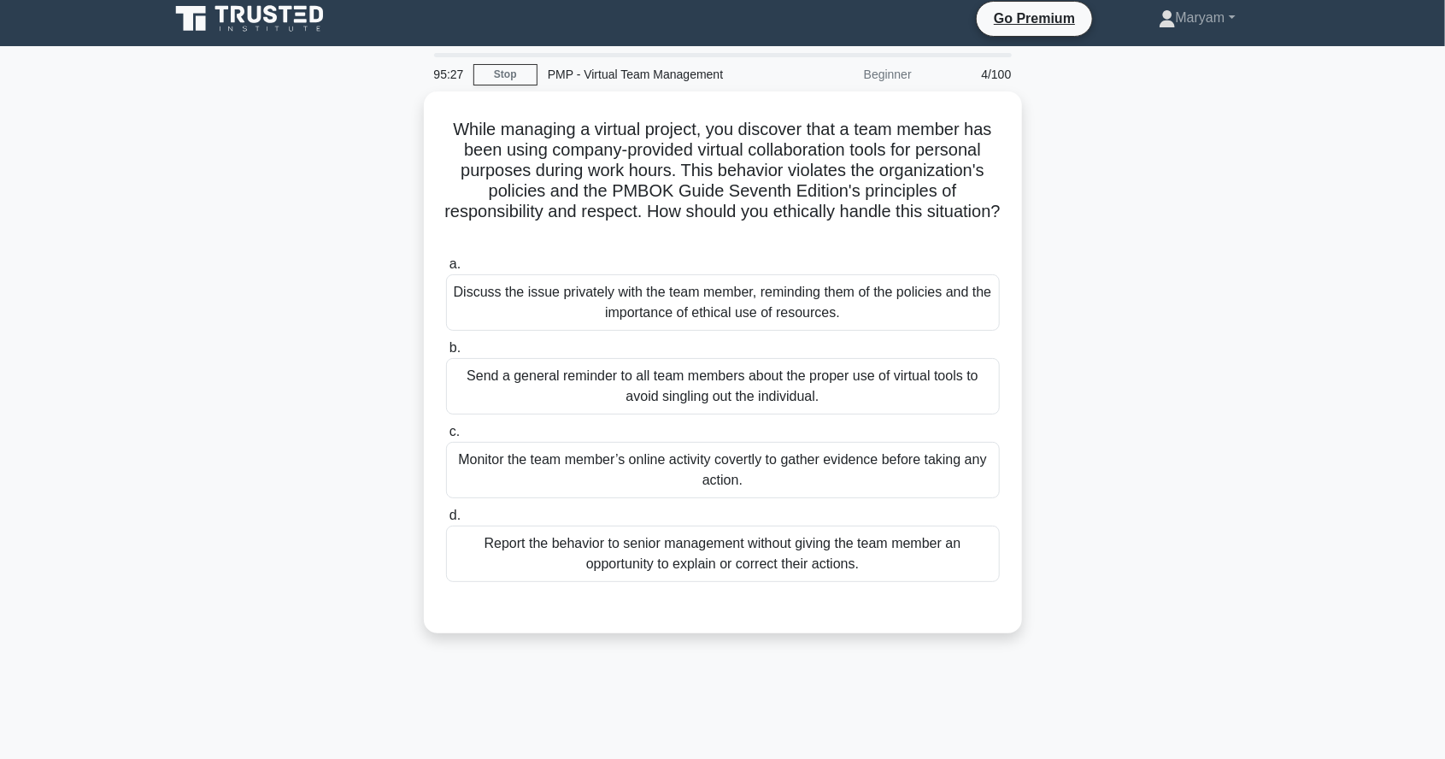
scroll to position [9, 0]
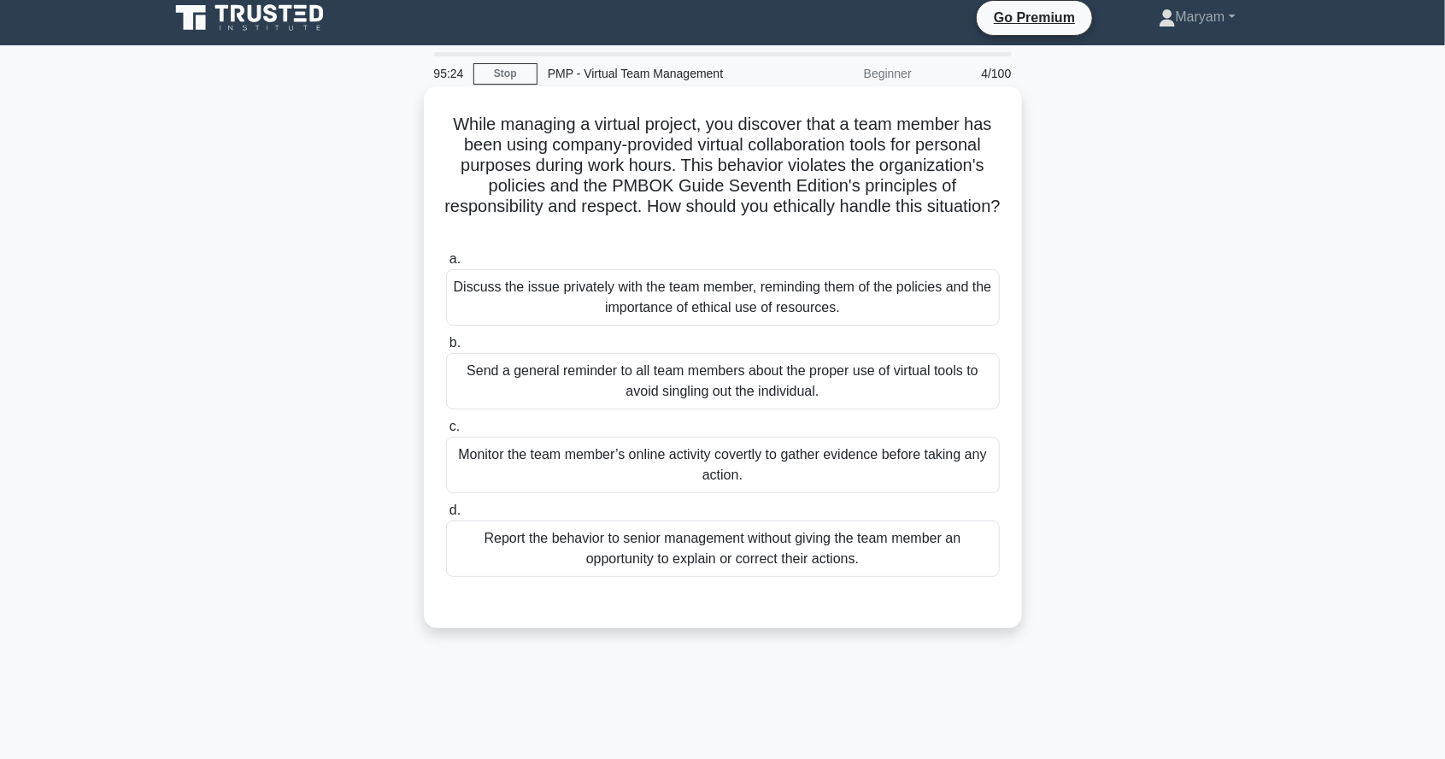
click at [928, 278] on div "Discuss the issue privately with the team member, reminding them of the policie…" at bounding box center [723, 297] width 554 height 56
click at [446, 265] on input "a. Discuss the issue privately with the team member, reminding them of the poli…" at bounding box center [446, 259] width 0 height 11
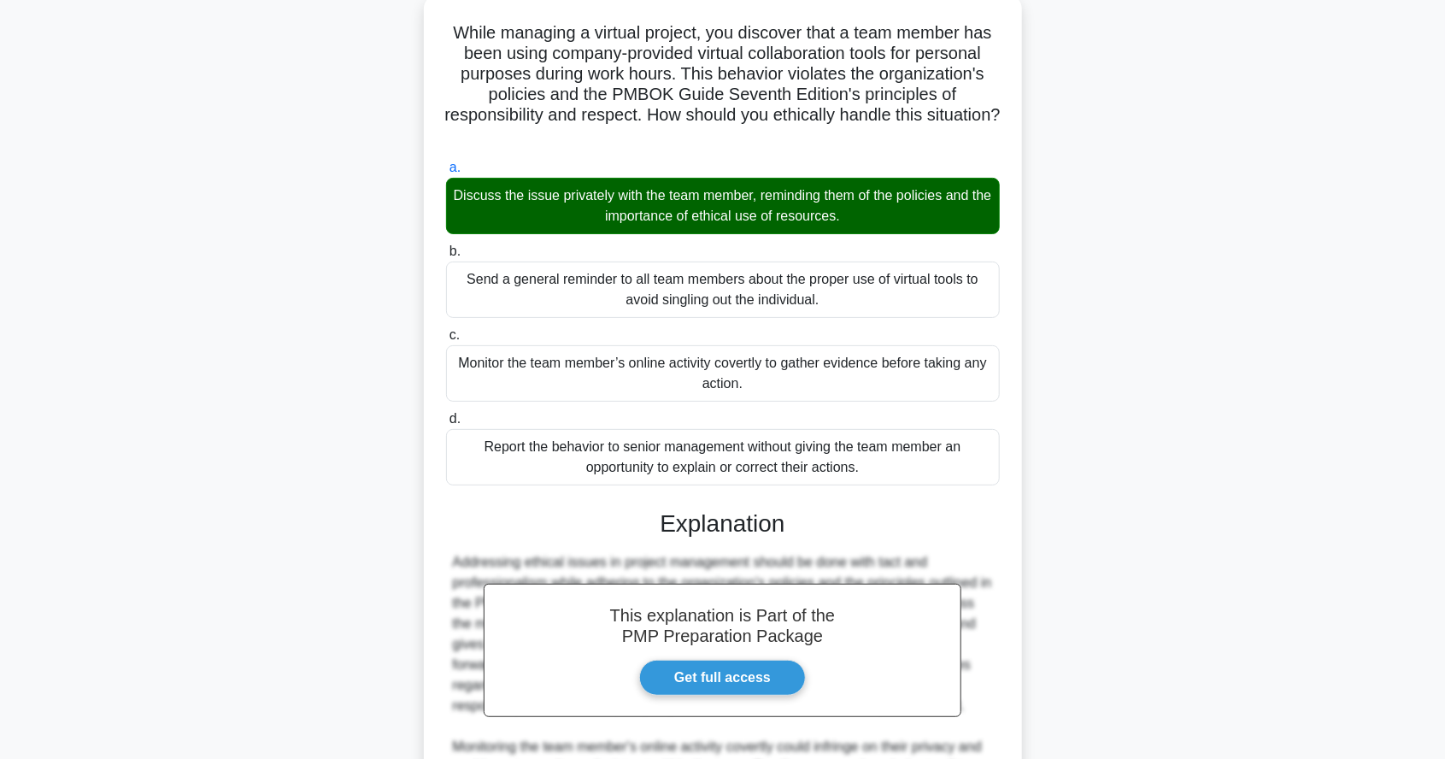
scroll to position [290, 0]
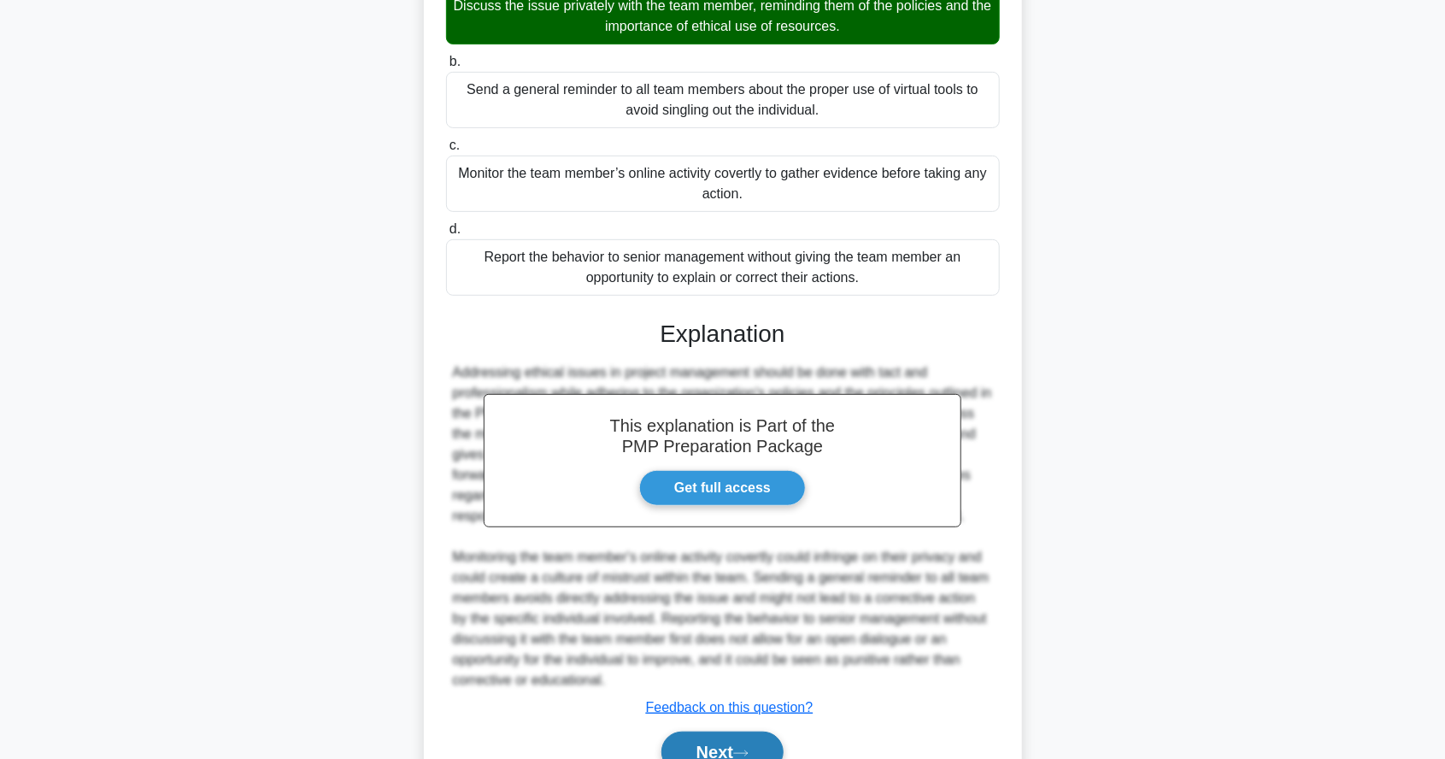
click at [732, 738] on button "Next" at bounding box center [722, 751] width 122 height 41
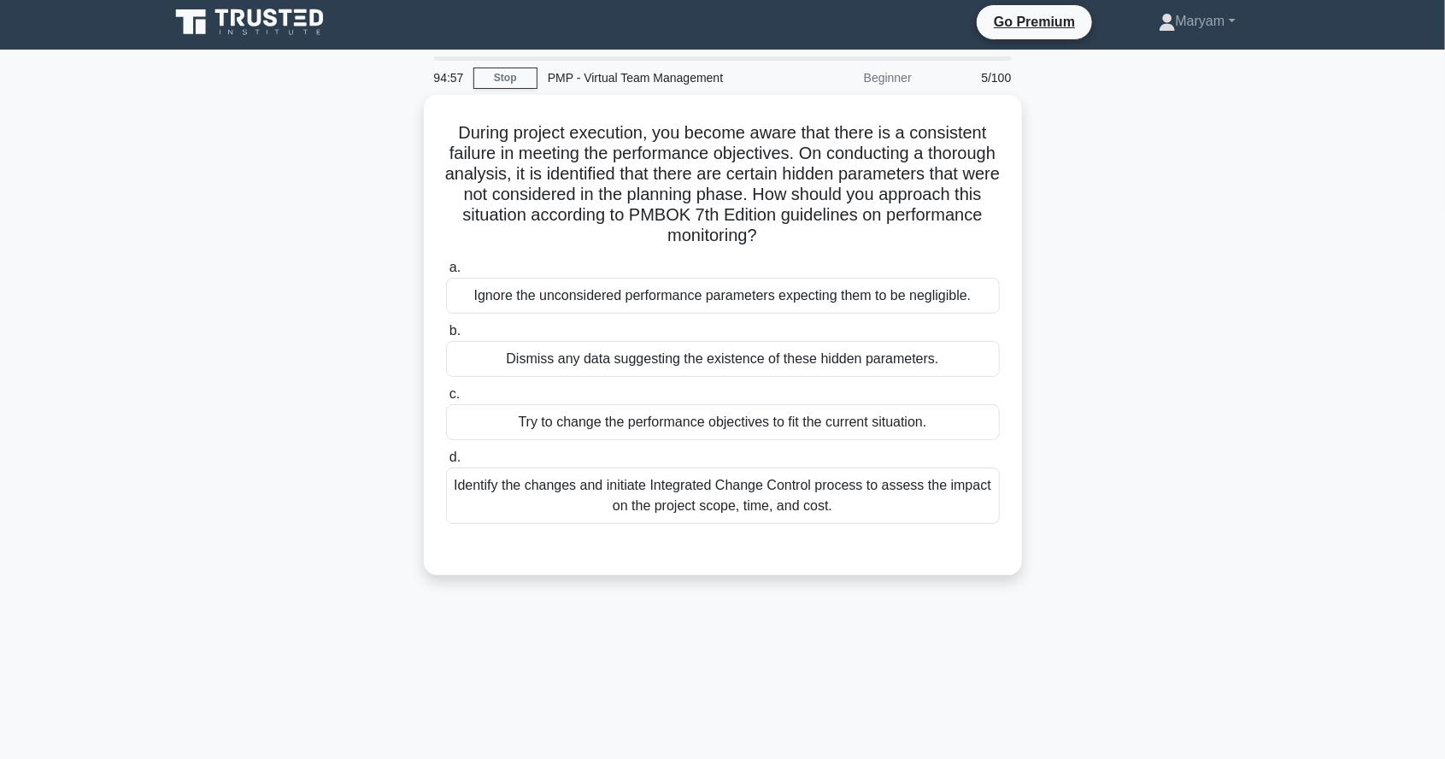
scroll to position [5, 0]
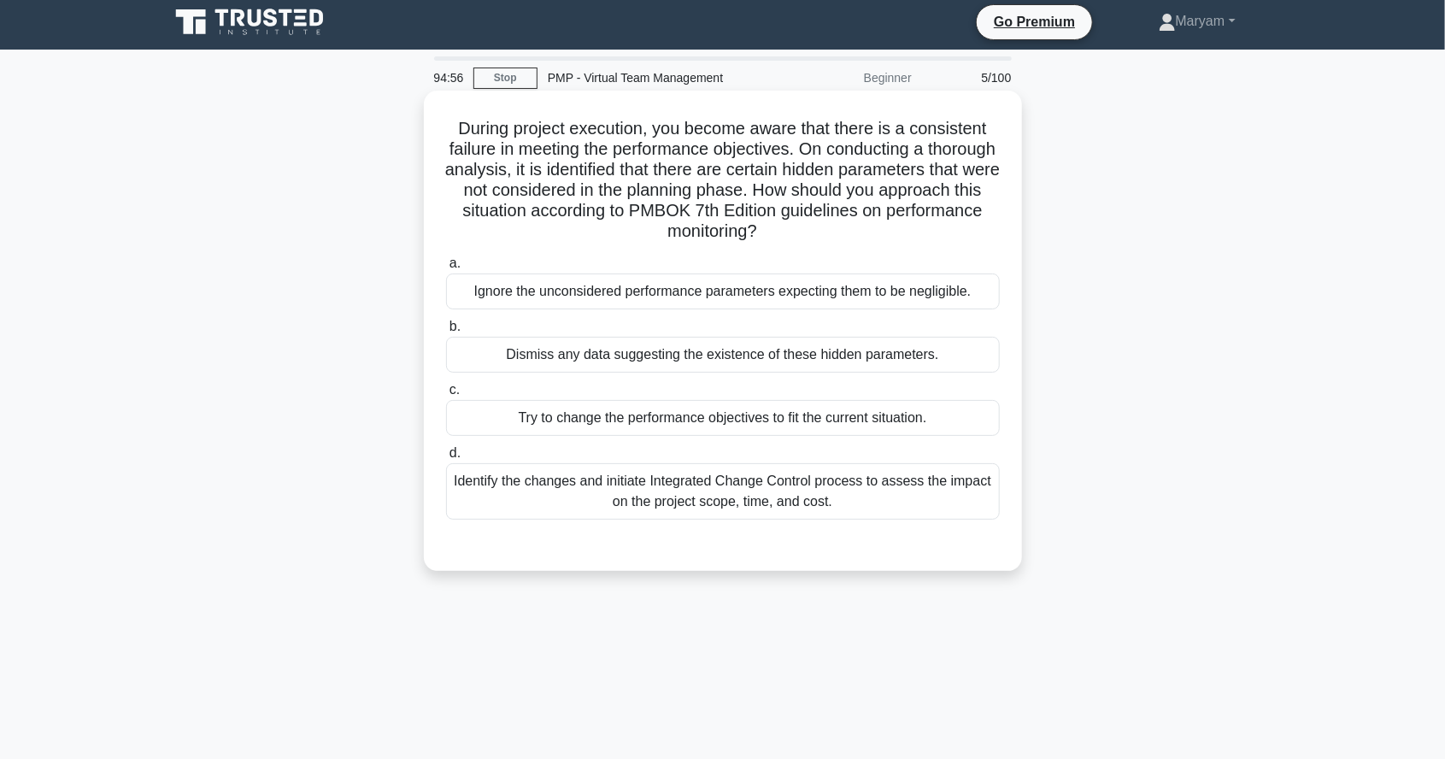
click at [820, 484] on div "Identify the changes and initiate Integrated Change Control process to assess t…" at bounding box center [723, 491] width 554 height 56
click at [446, 459] on input "d. Identify the changes and initiate Integrated Change Control process to asses…" at bounding box center [446, 453] width 0 height 11
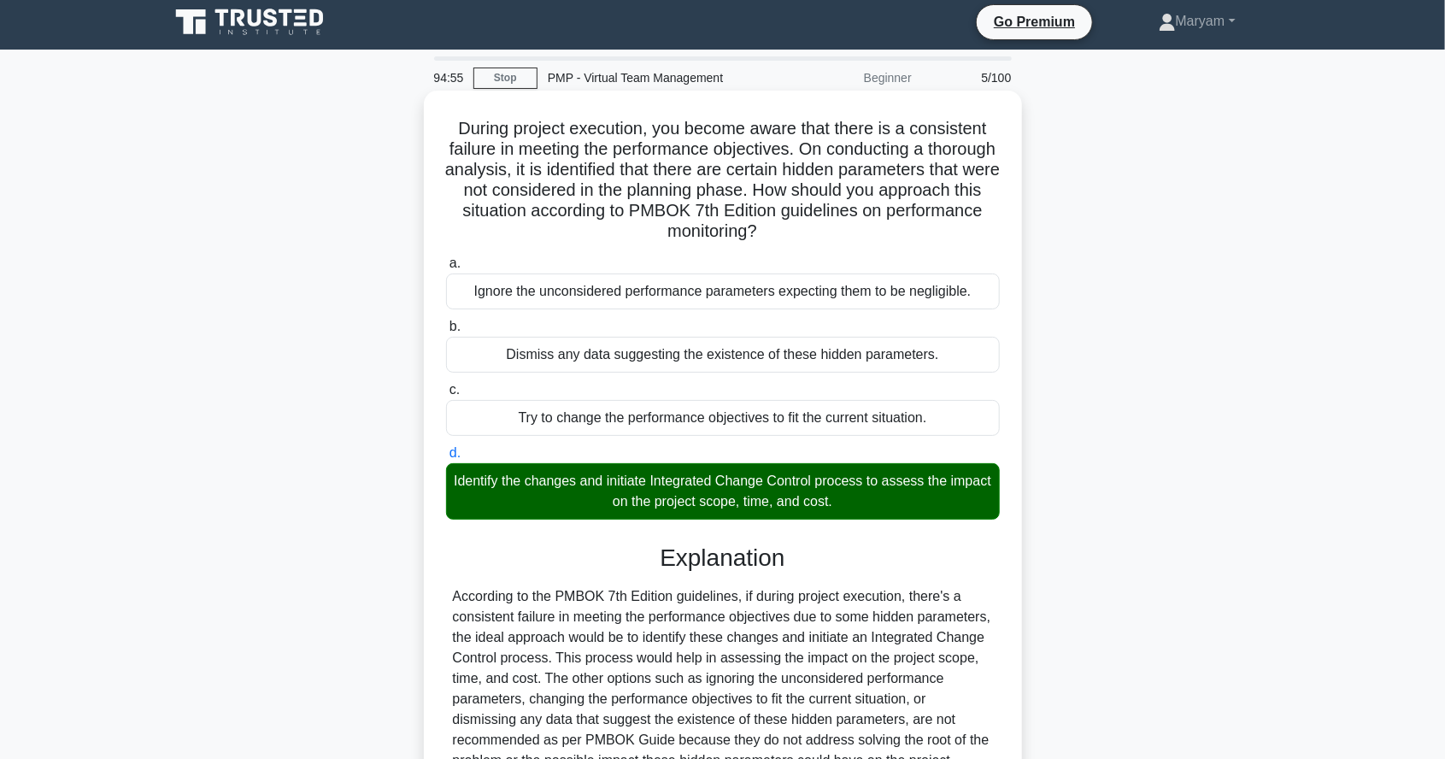
scroll to position [106, 0]
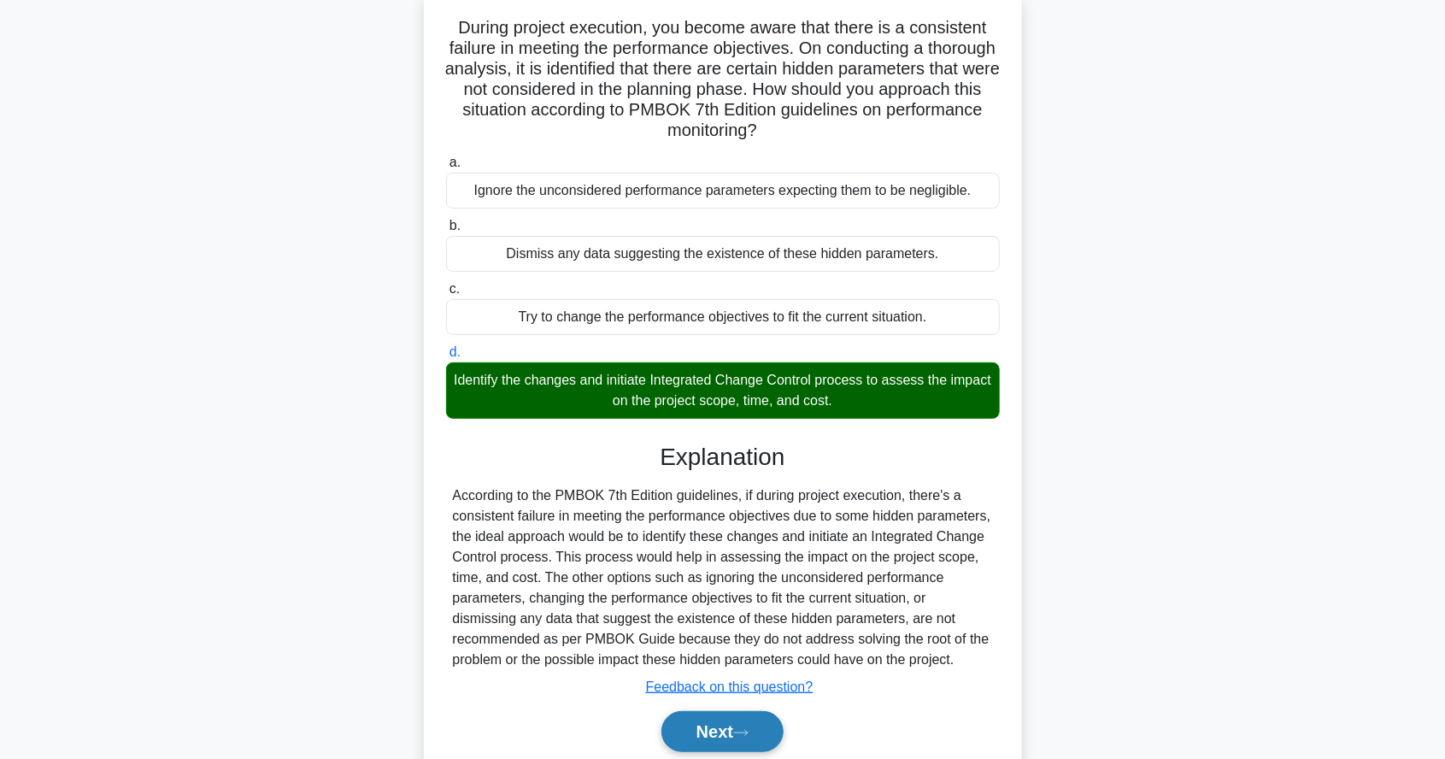
click at [716, 748] on button "Next" at bounding box center [722, 731] width 122 height 41
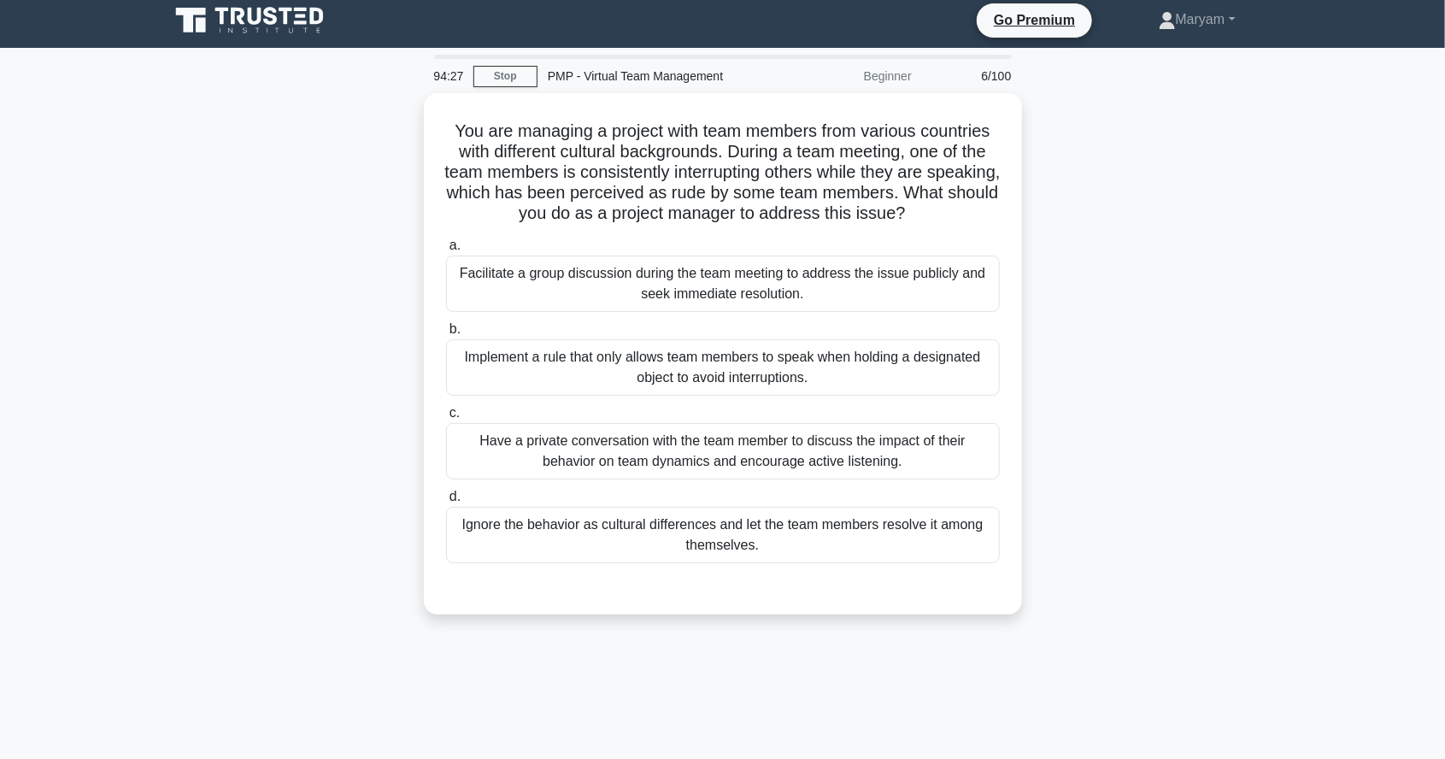
scroll to position [0, 0]
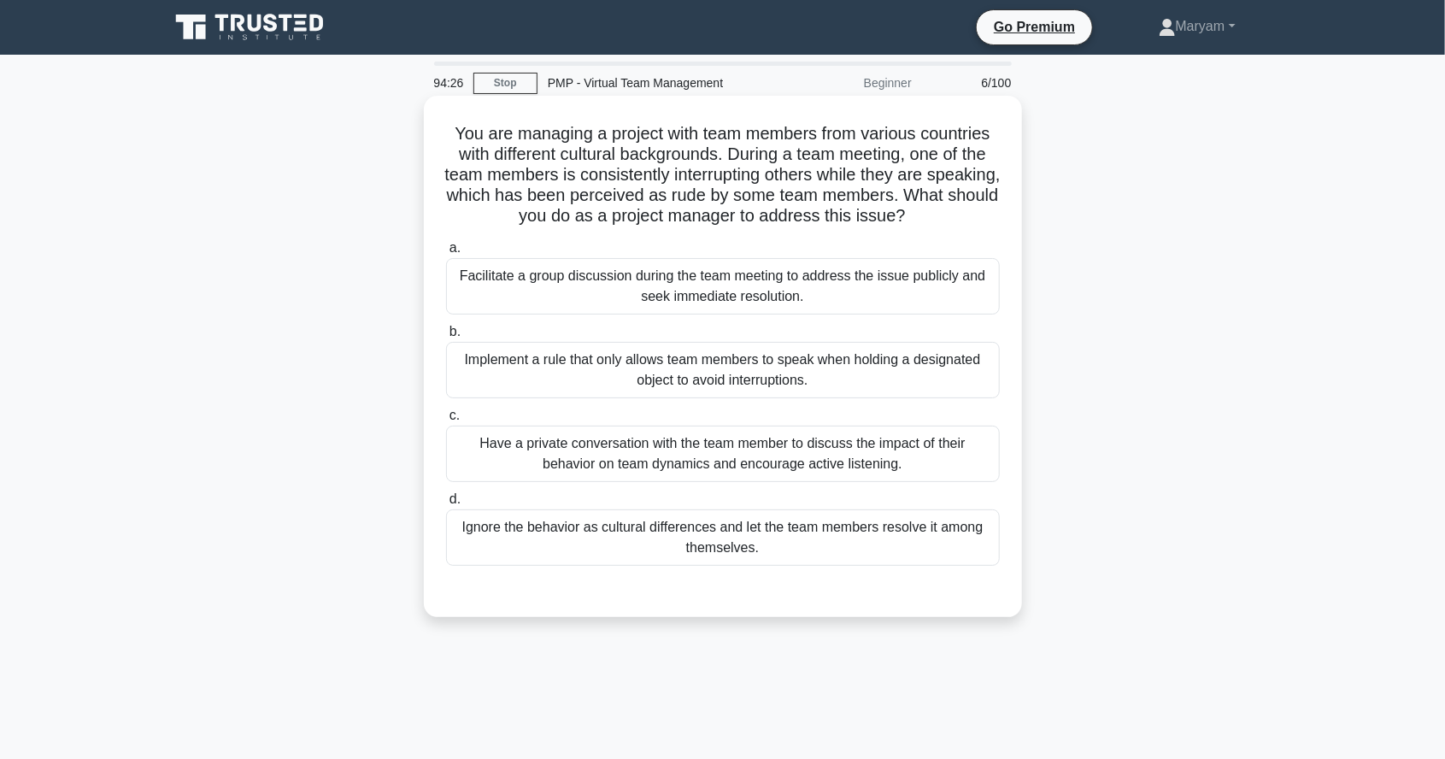
click at [823, 460] on div "Have a private conversation with the team member to discuss the impact of their…" at bounding box center [723, 453] width 554 height 56
click at [446, 421] on input "c. Have a private conversation with the team member to discuss the impact of th…" at bounding box center [446, 415] width 0 height 11
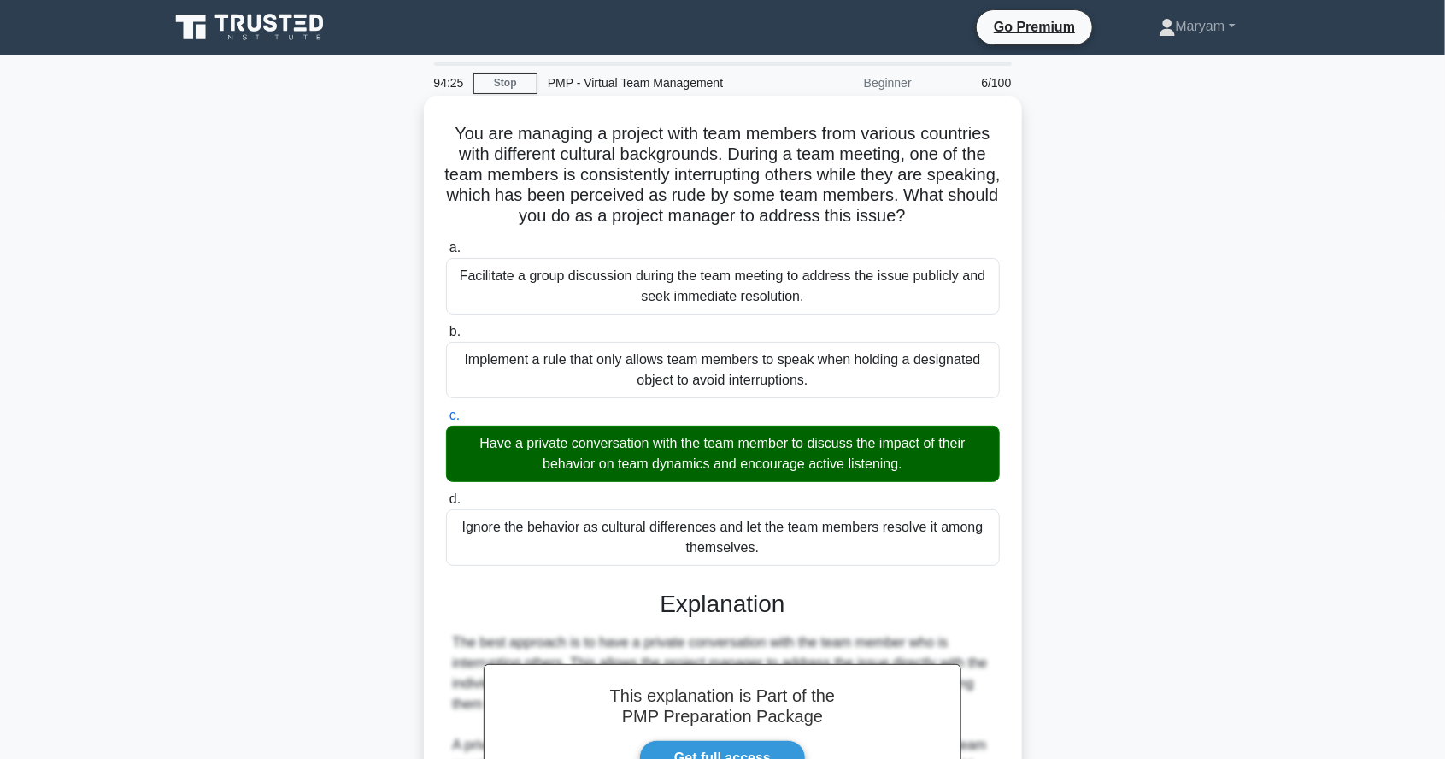
scroll to position [270, 0]
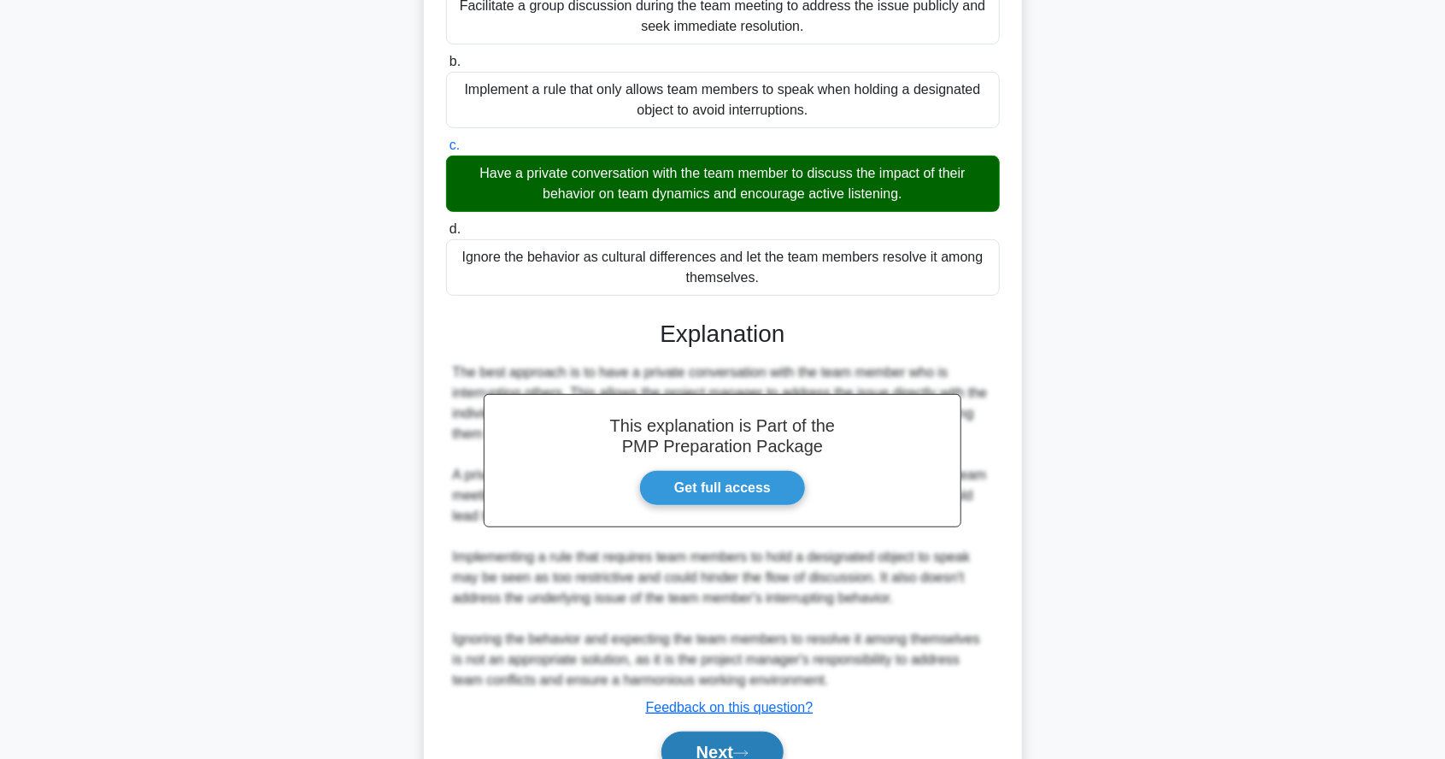
click at [712, 750] on button "Next" at bounding box center [722, 751] width 122 height 41
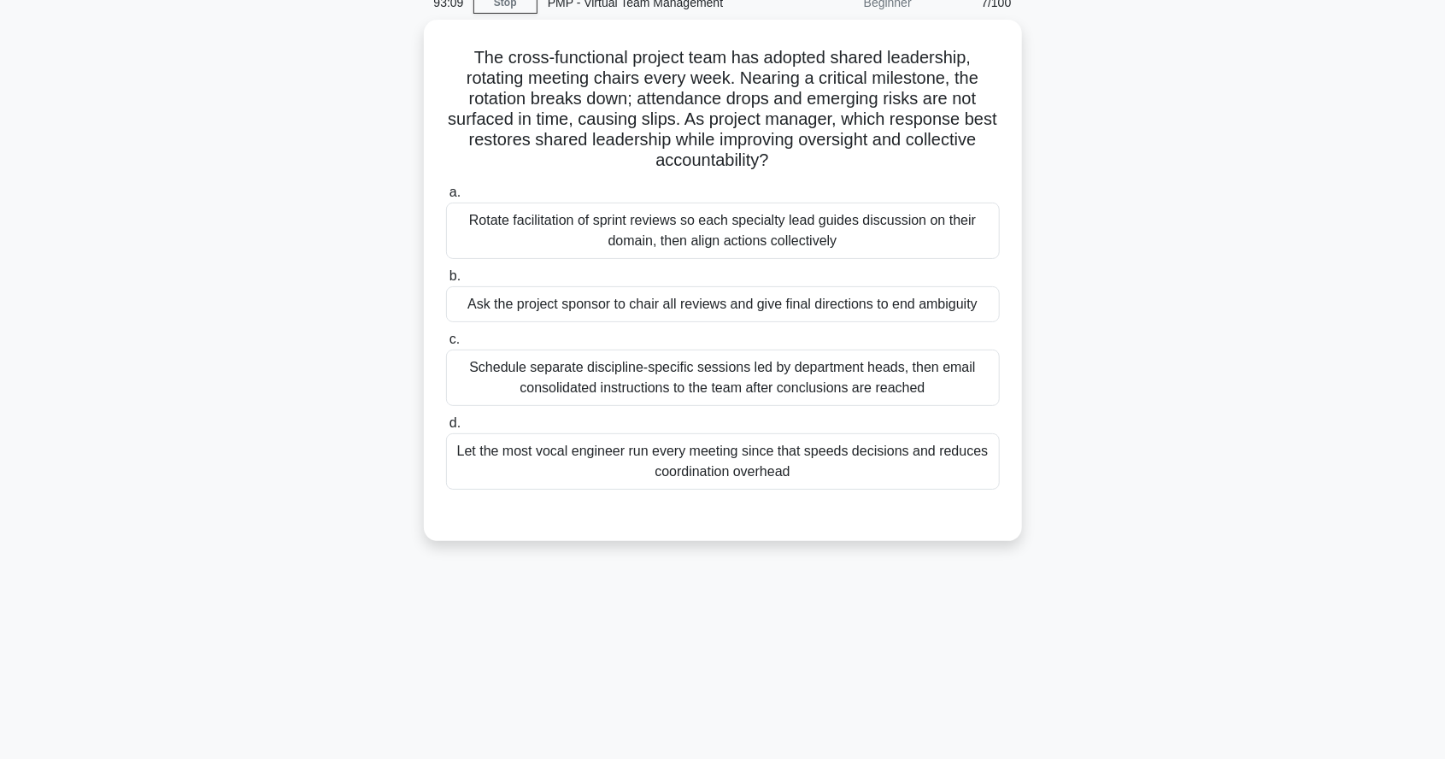
scroll to position [80, 0]
